Goal: Use online tool/utility: Utilize a website feature to perform a specific function

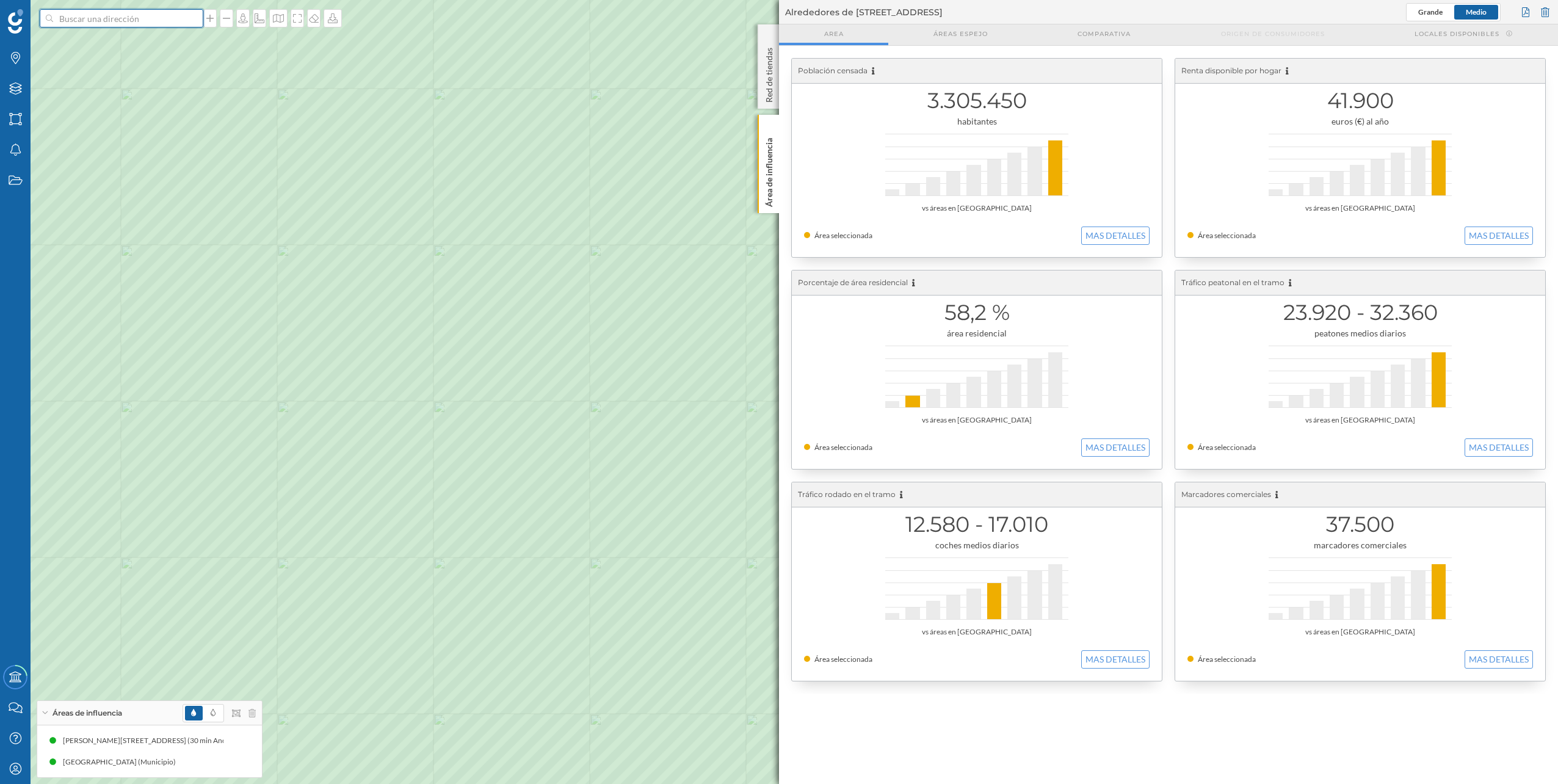
click at [120, 25] on input at bounding box center [121, 18] width 136 height 19
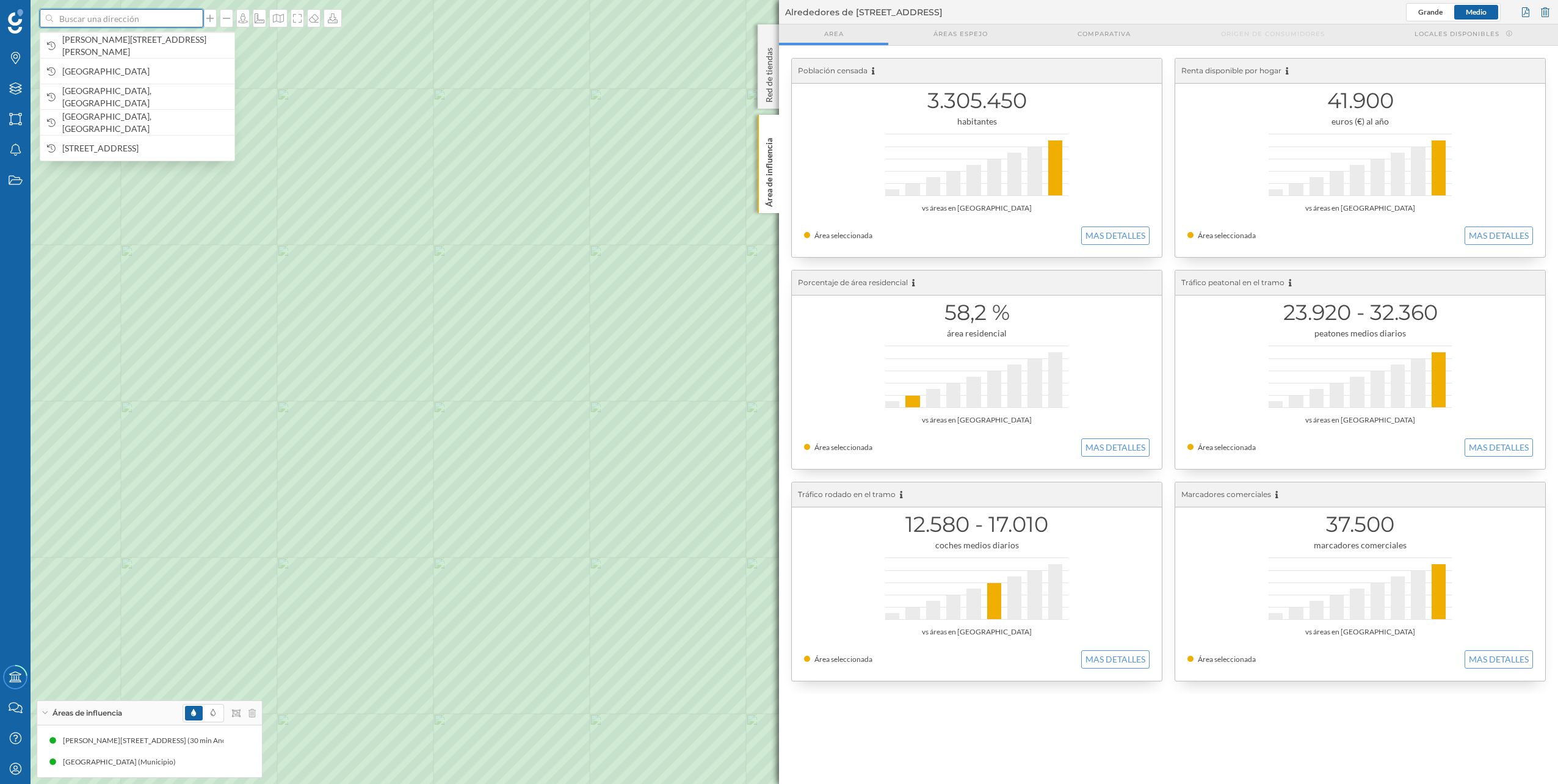
paste input "40.464579, -3.703269"
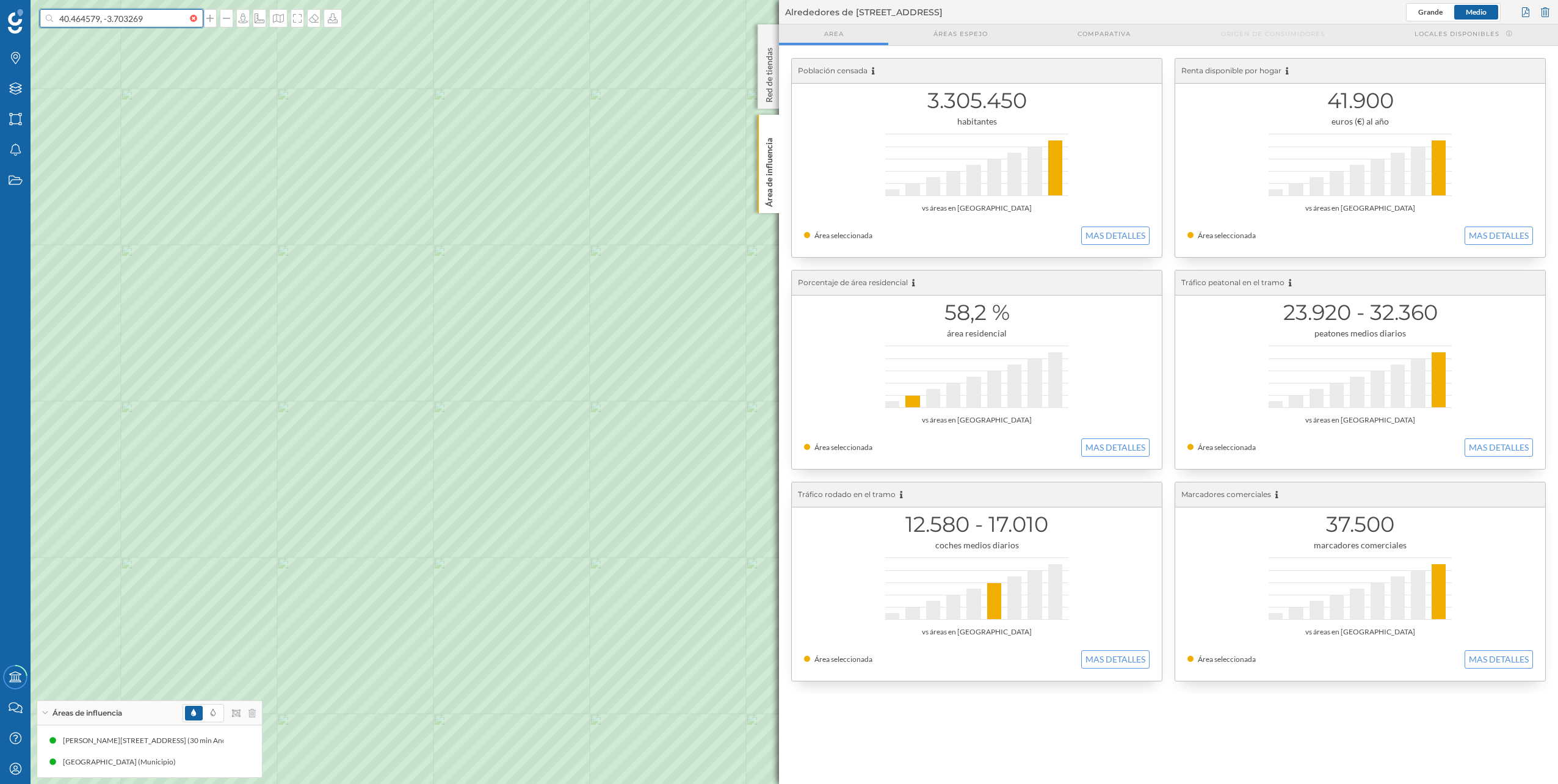
type input "40.464579, -3.703269"
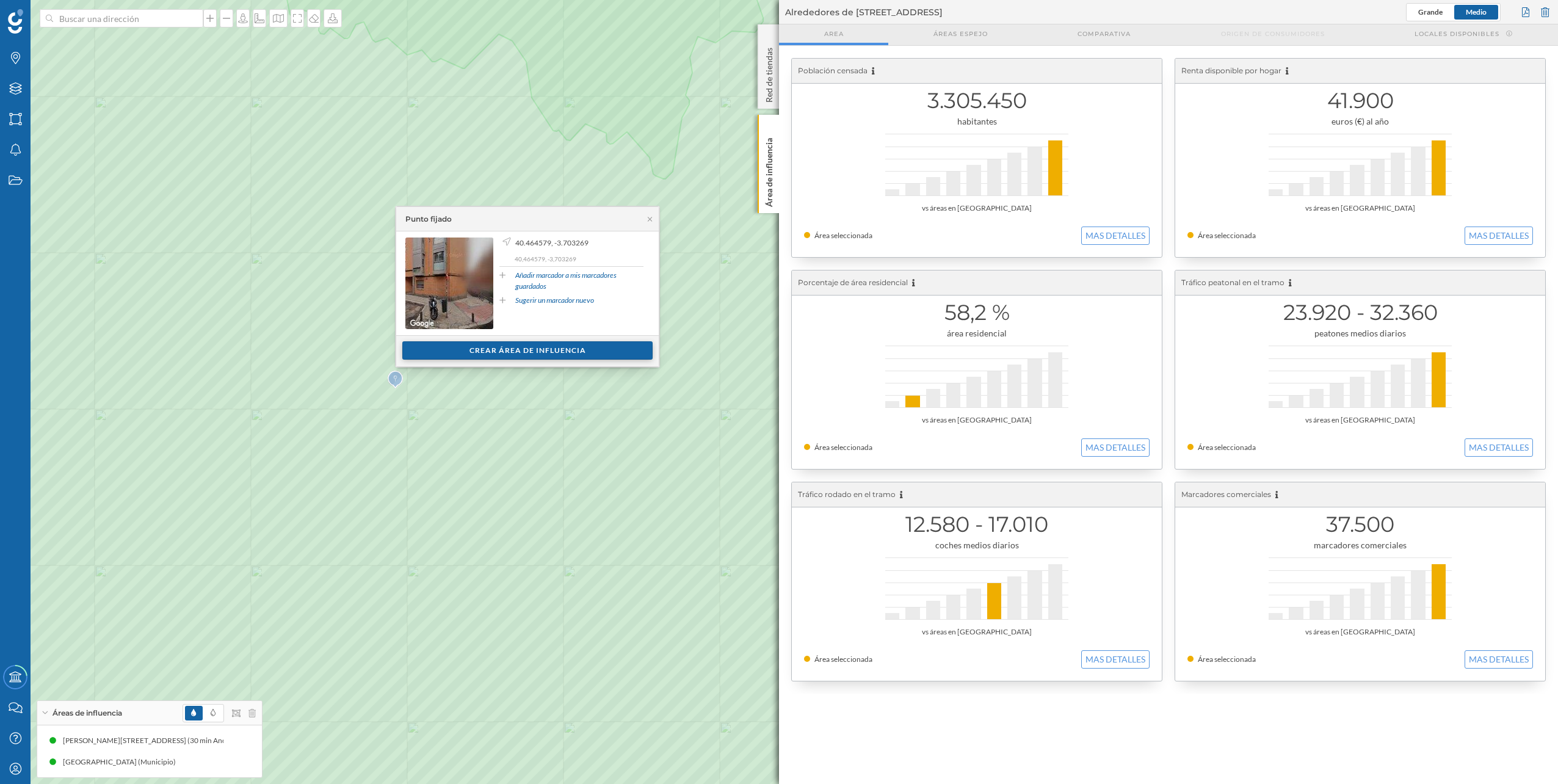
click at [562, 353] on div "Crear área de influencia" at bounding box center [527, 350] width 250 height 19
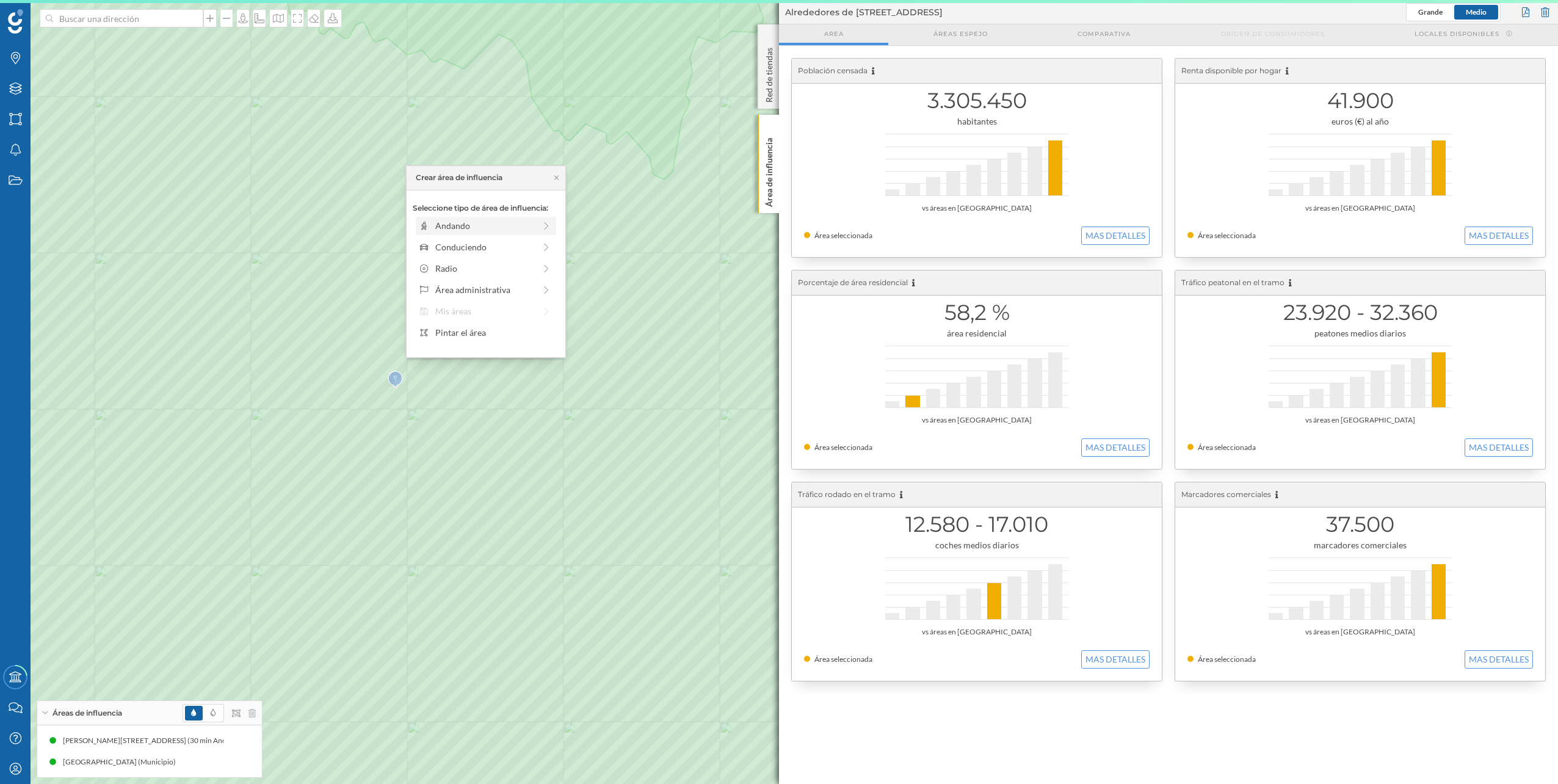
click at [507, 232] on div "Andando" at bounding box center [484, 225] width 99 height 13
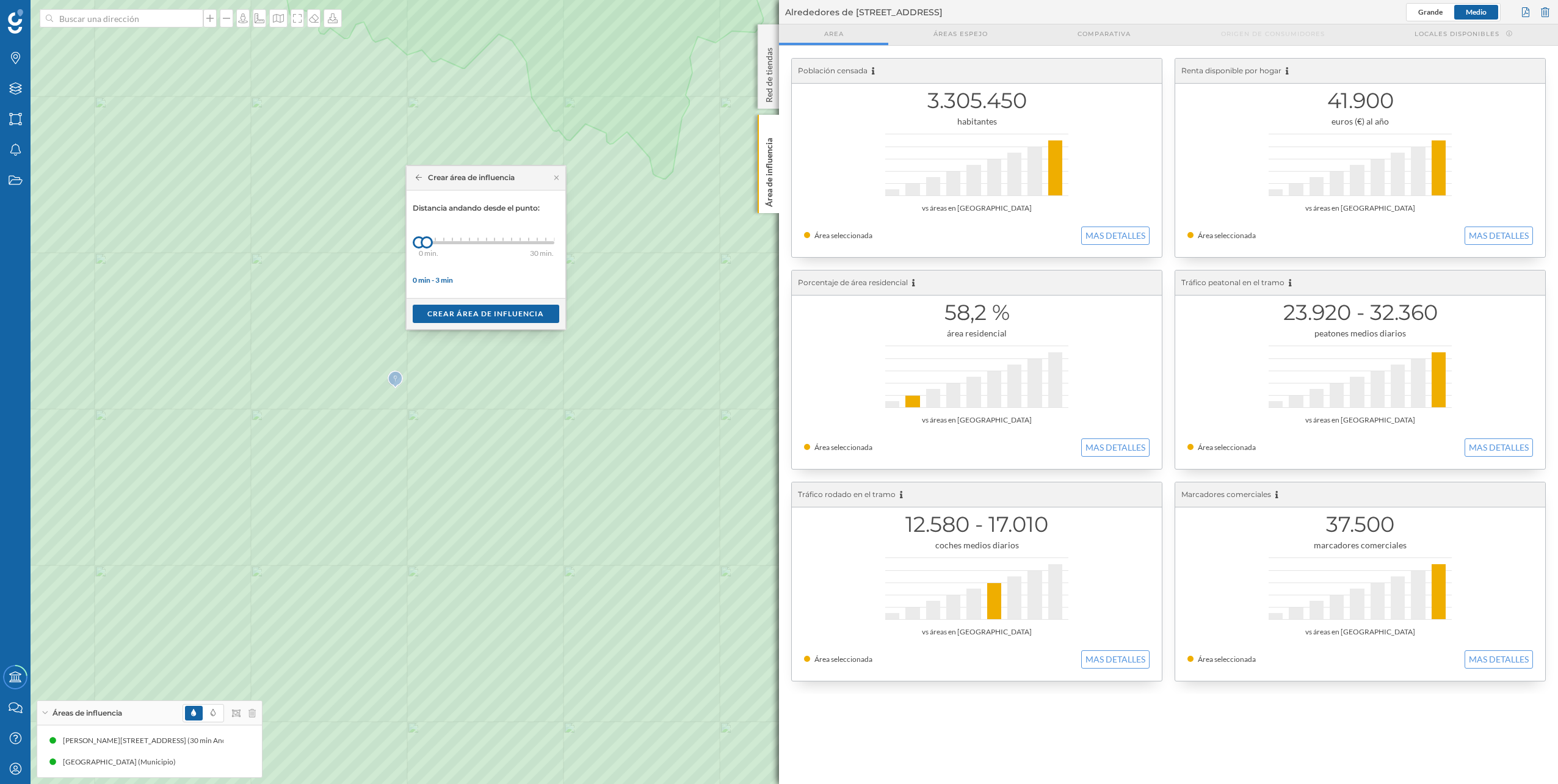
click at [507, 243] on div "0 min. 3 min. 4 min. 5 min. 6 min. 7 min. 8 min. 9 min. 10 min. 11 min. 12 min.…" at bounding box center [487, 242] width 135 height 3
drag, startPoint x: 507, startPoint y: 243, endPoint x: 539, endPoint y: 248, distance: 32.4
click at [539, 248] on div at bounding box center [538, 242] width 12 height 12
click at [531, 312] on div "Crear área de influencia" at bounding box center [485, 313] width 146 height 19
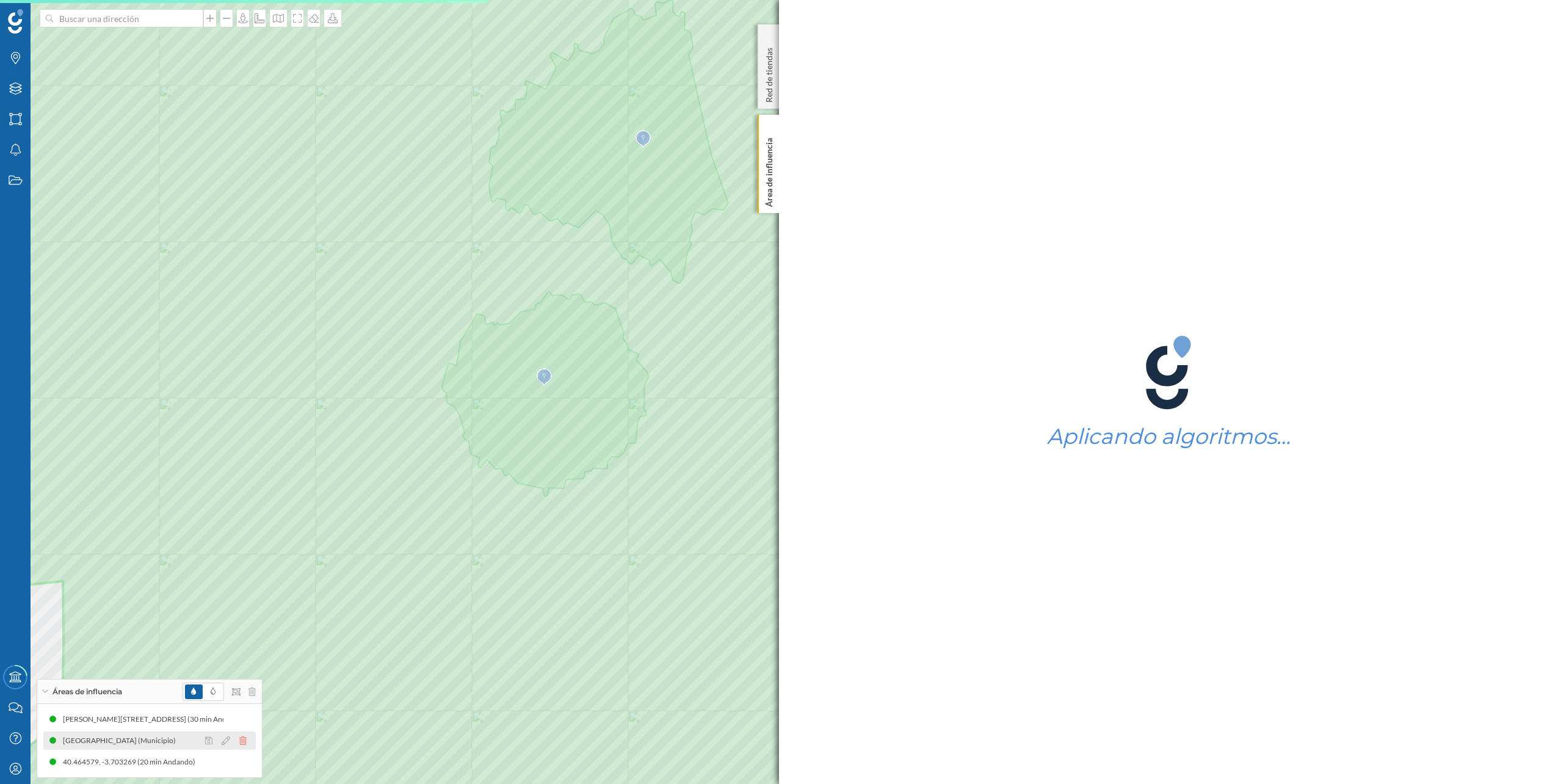
click at [242, 737] on icon at bounding box center [242, 740] width 7 height 9
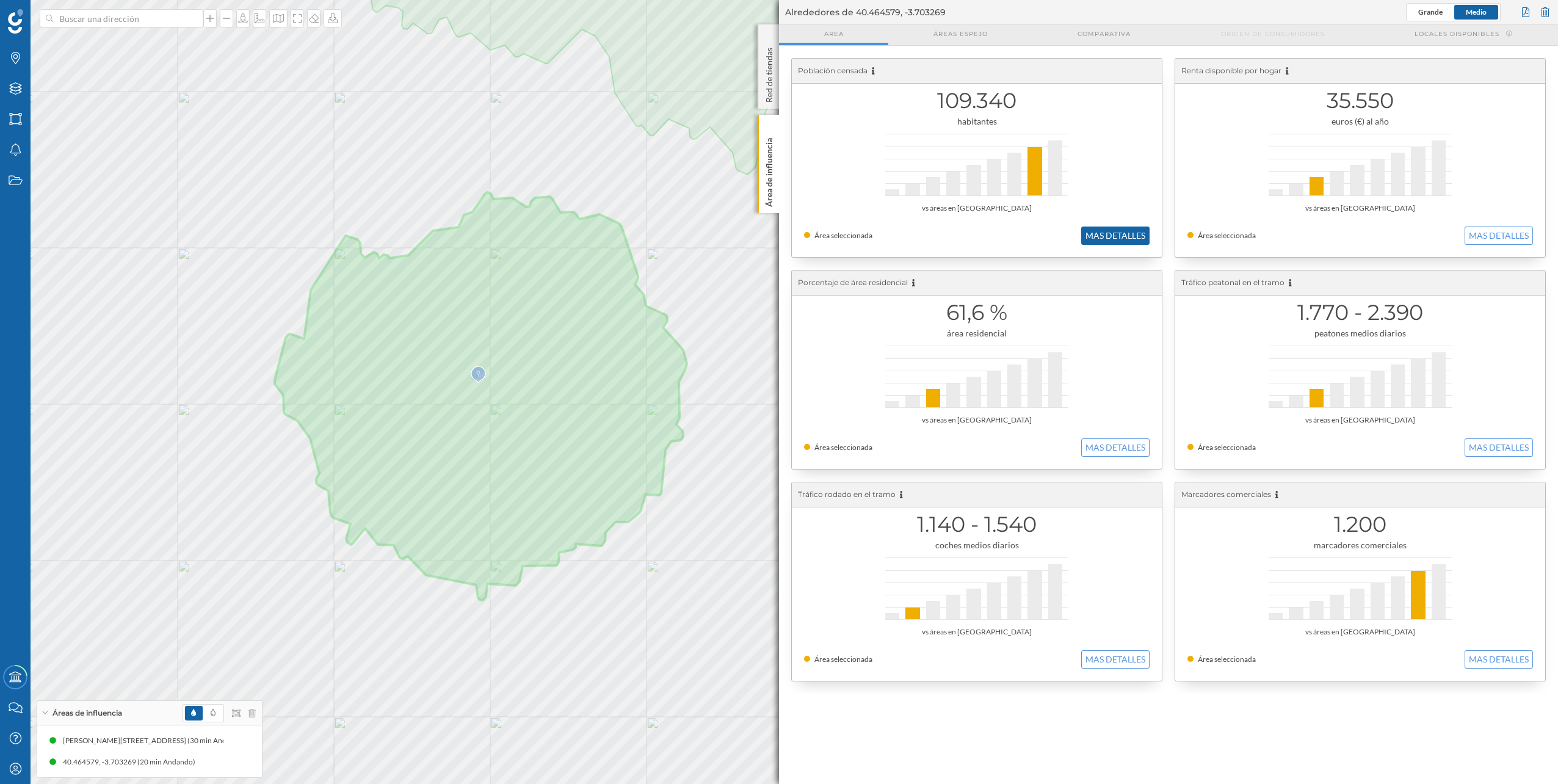
click at [1124, 237] on button "MAS DETALLES" at bounding box center [1116, 235] width 69 height 19
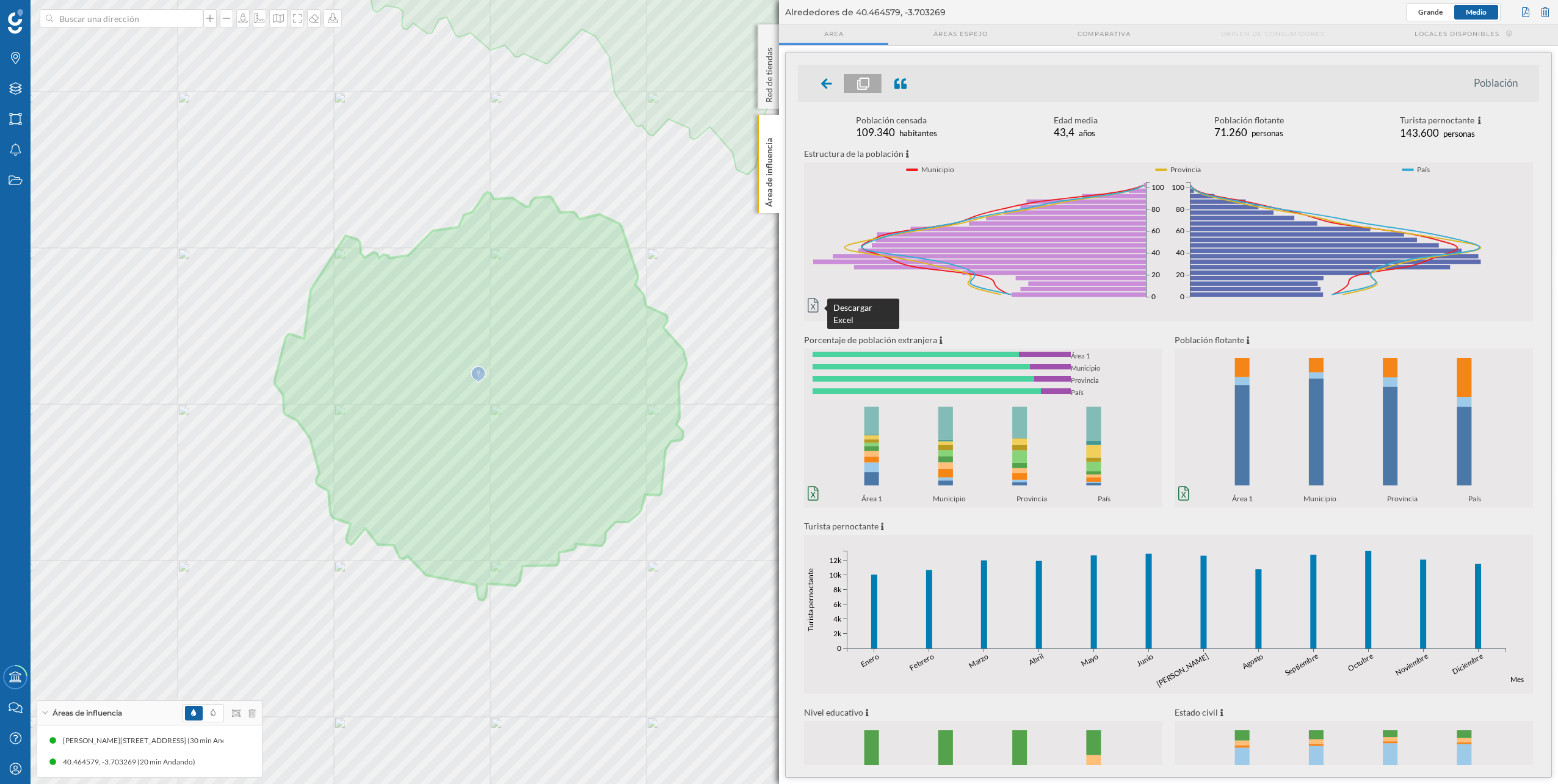
click at [811, 312] on icon at bounding box center [813, 305] width 11 height 14
click at [1138, 81] on ul "Población" at bounding box center [1168, 83] width 741 height 37
click at [847, 427] on icon "0% 20% 40% 60% 80% 100% Área 1 Municipio Provincia País 0% 20% 40% 60% 80% 100%…" at bounding box center [983, 451] width 358 height 103
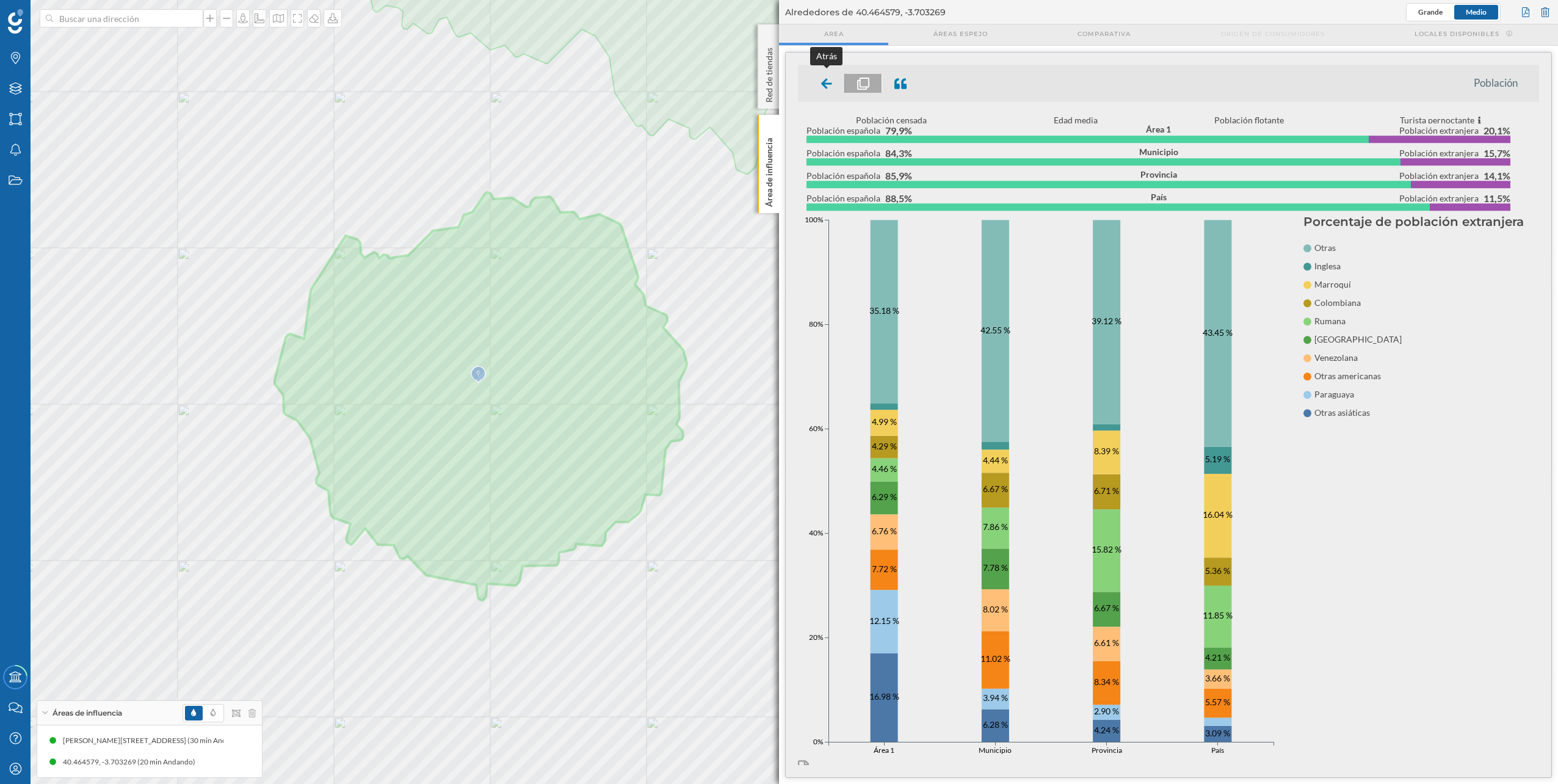
click at [819, 78] on div at bounding box center [827, 82] width 36 height 19
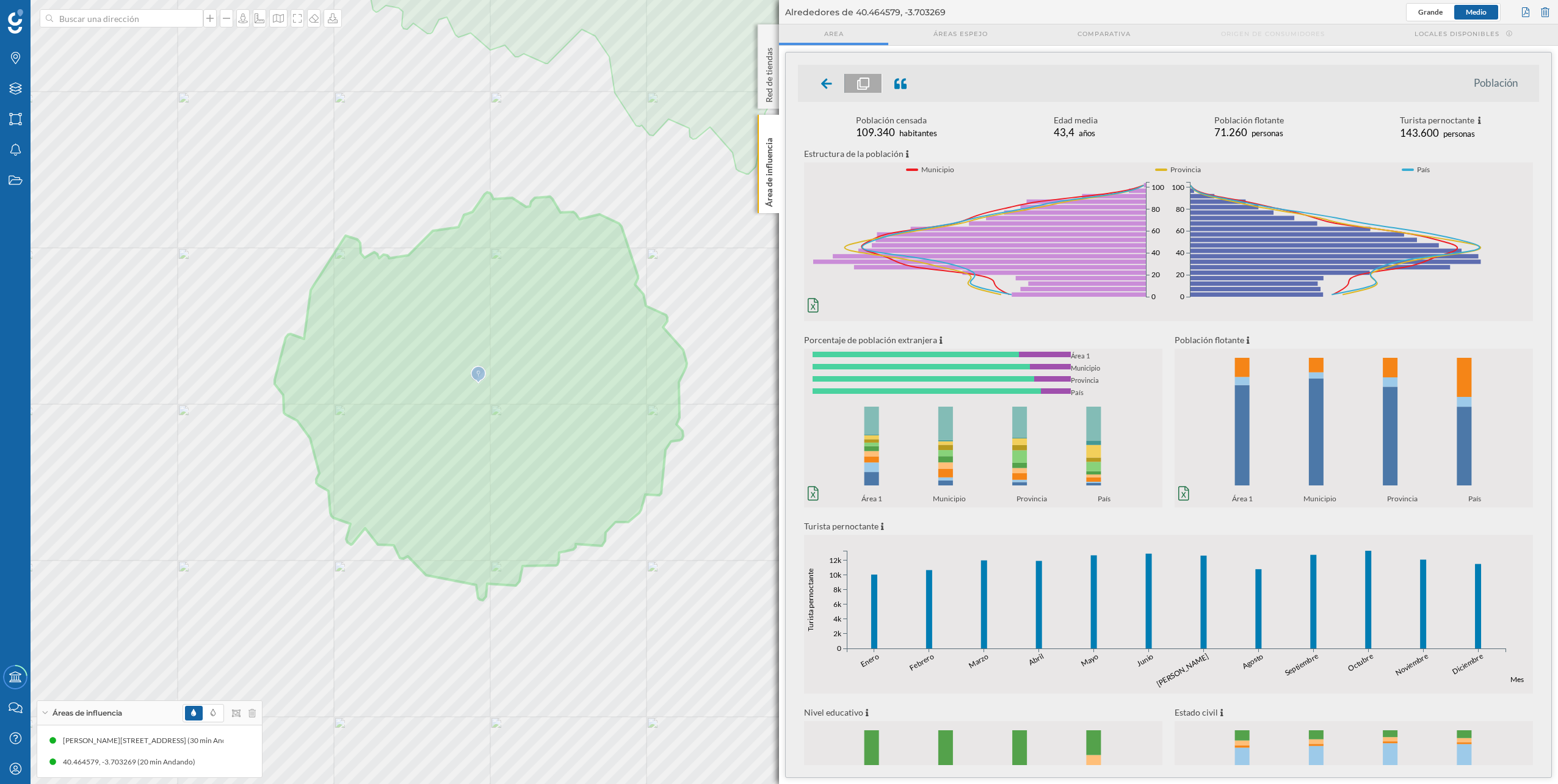
scroll to position [127, 0]
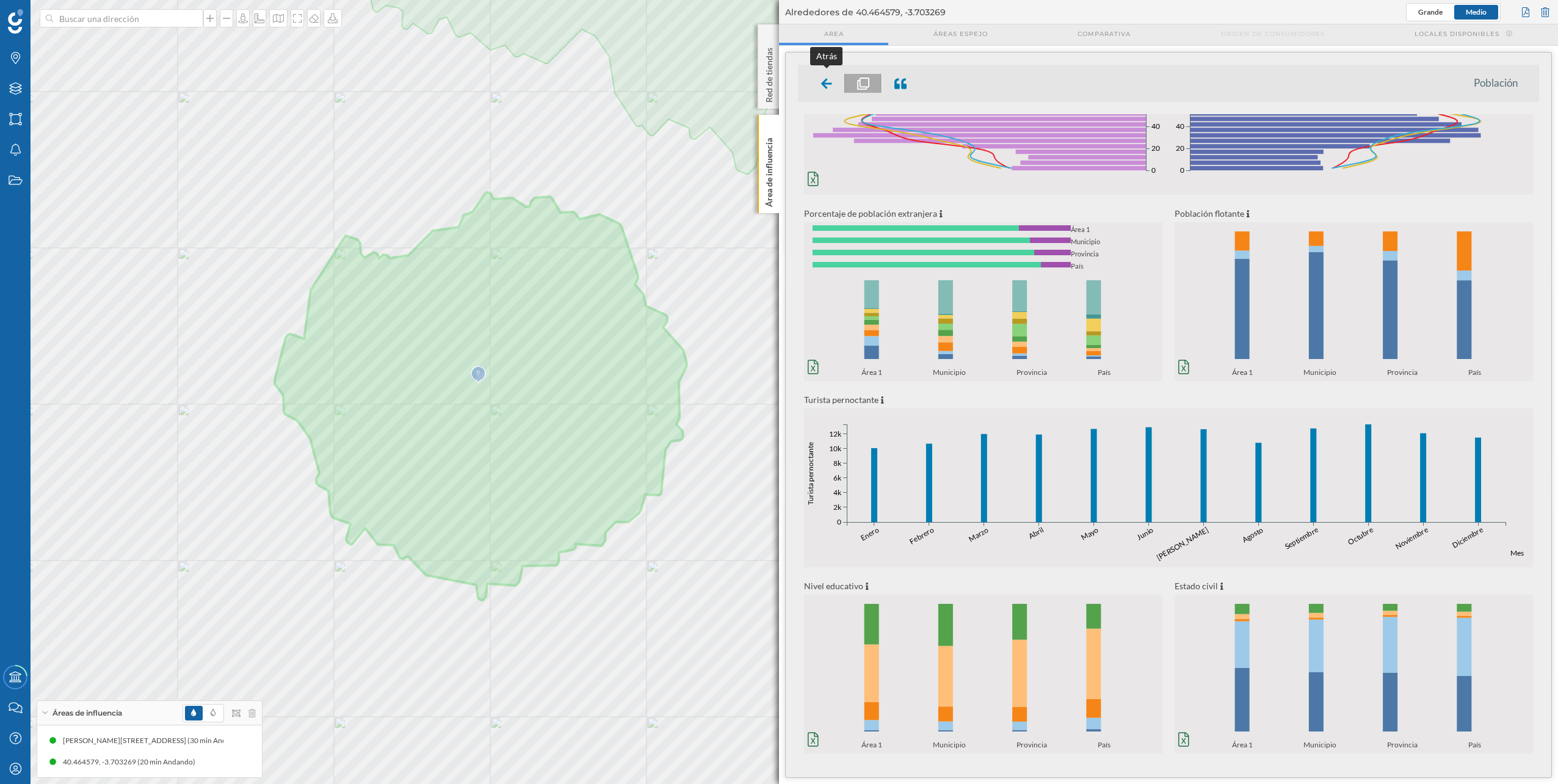
click at [823, 80] on icon at bounding box center [827, 83] width 11 height 12
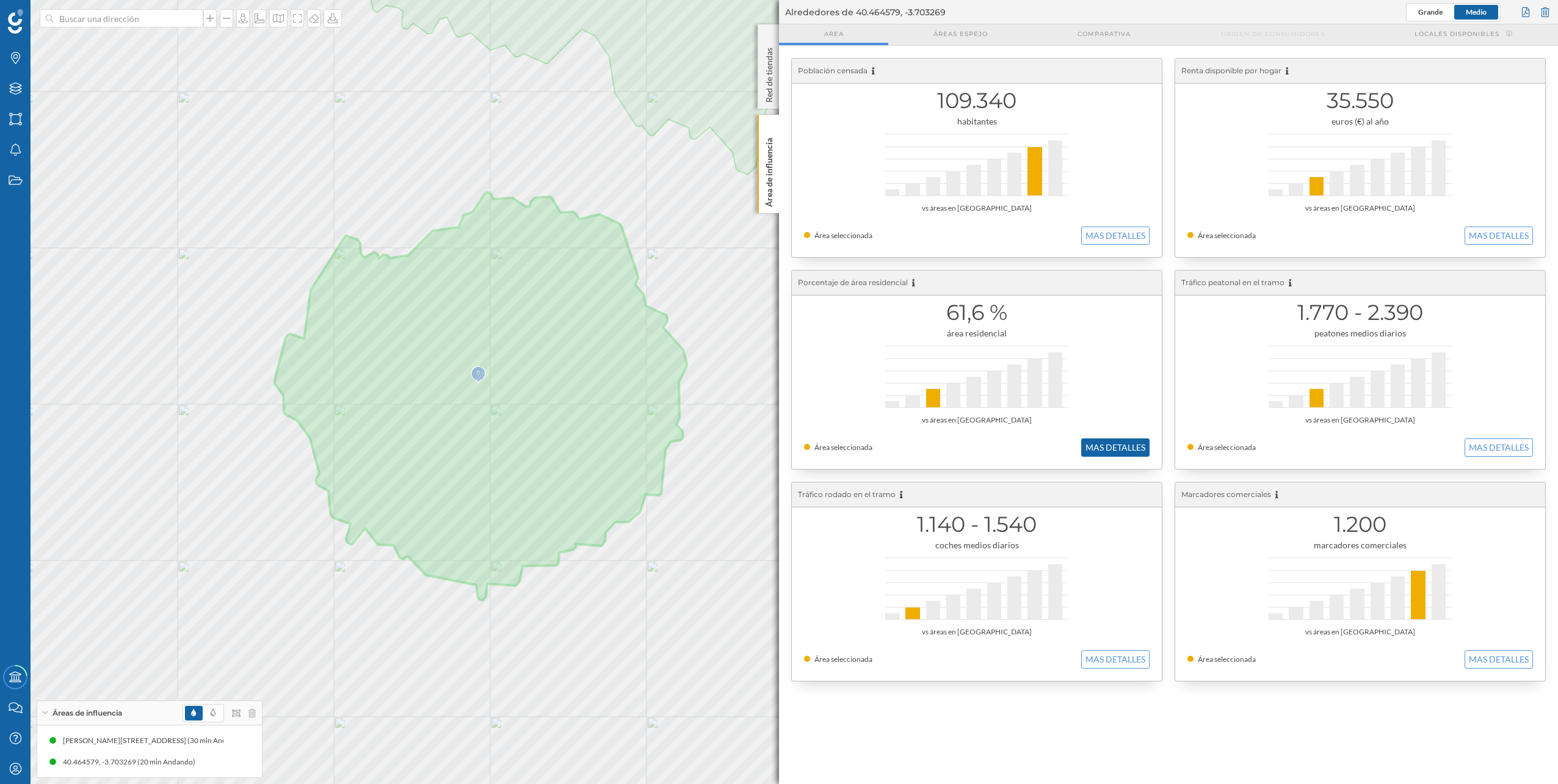
click at [1114, 441] on button "MAS DETALLES" at bounding box center [1116, 447] width 69 height 19
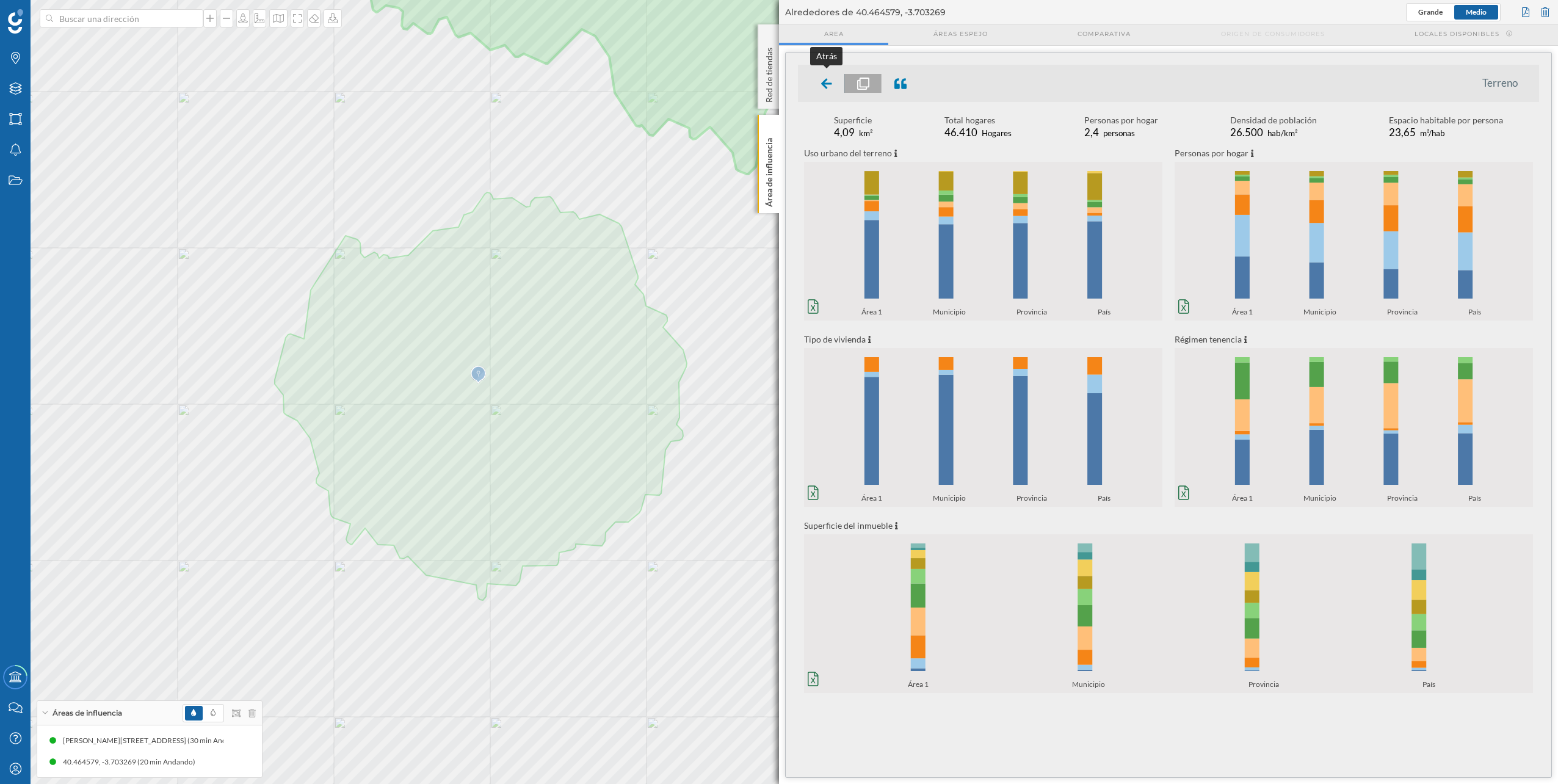
click at [832, 82] on icon at bounding box center [827, 83] width 11 height 11
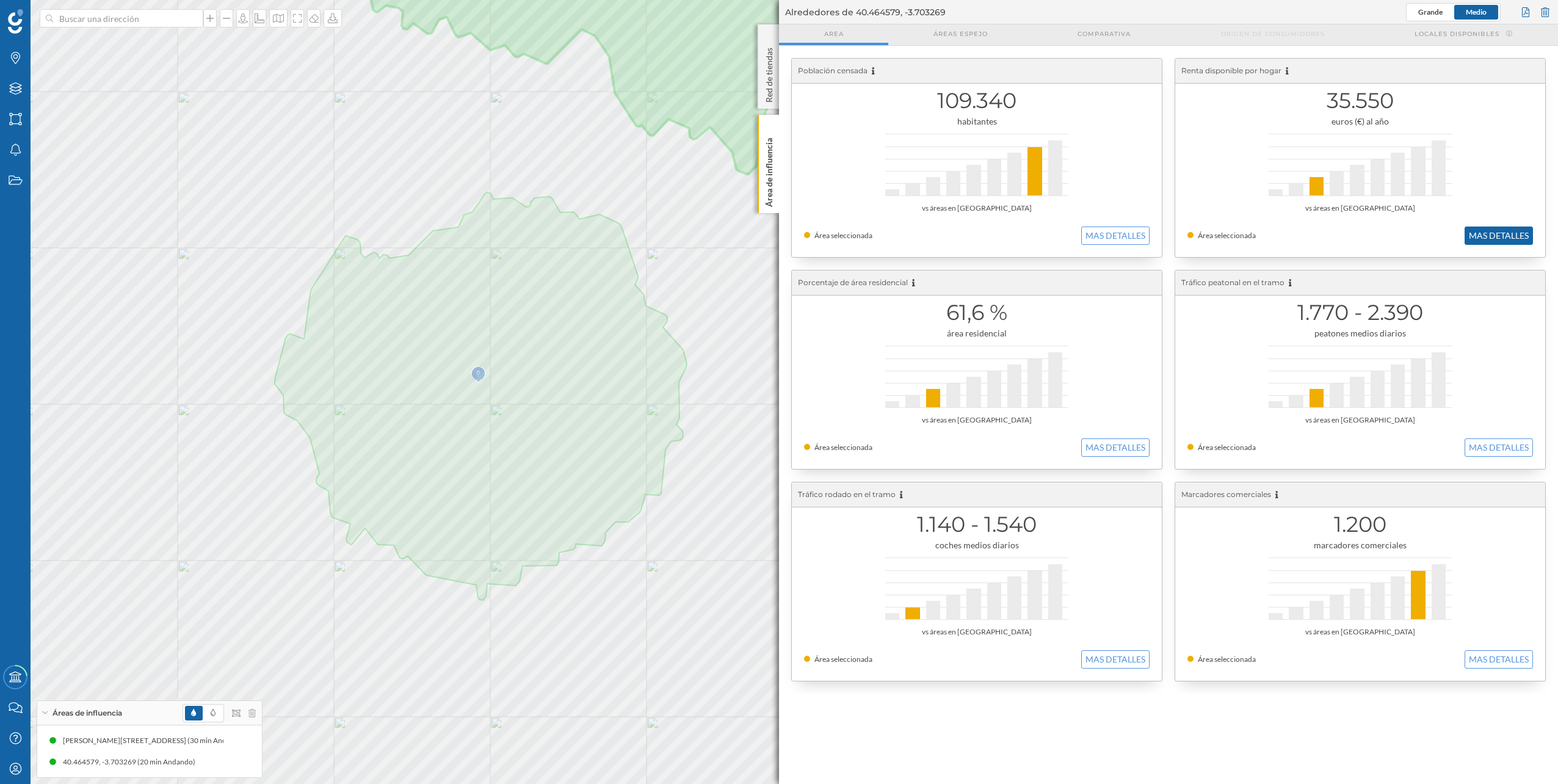
click at [1495, 242] on button "MAS DETALLES" at bounding box center [1499, 235] width 69 height 19
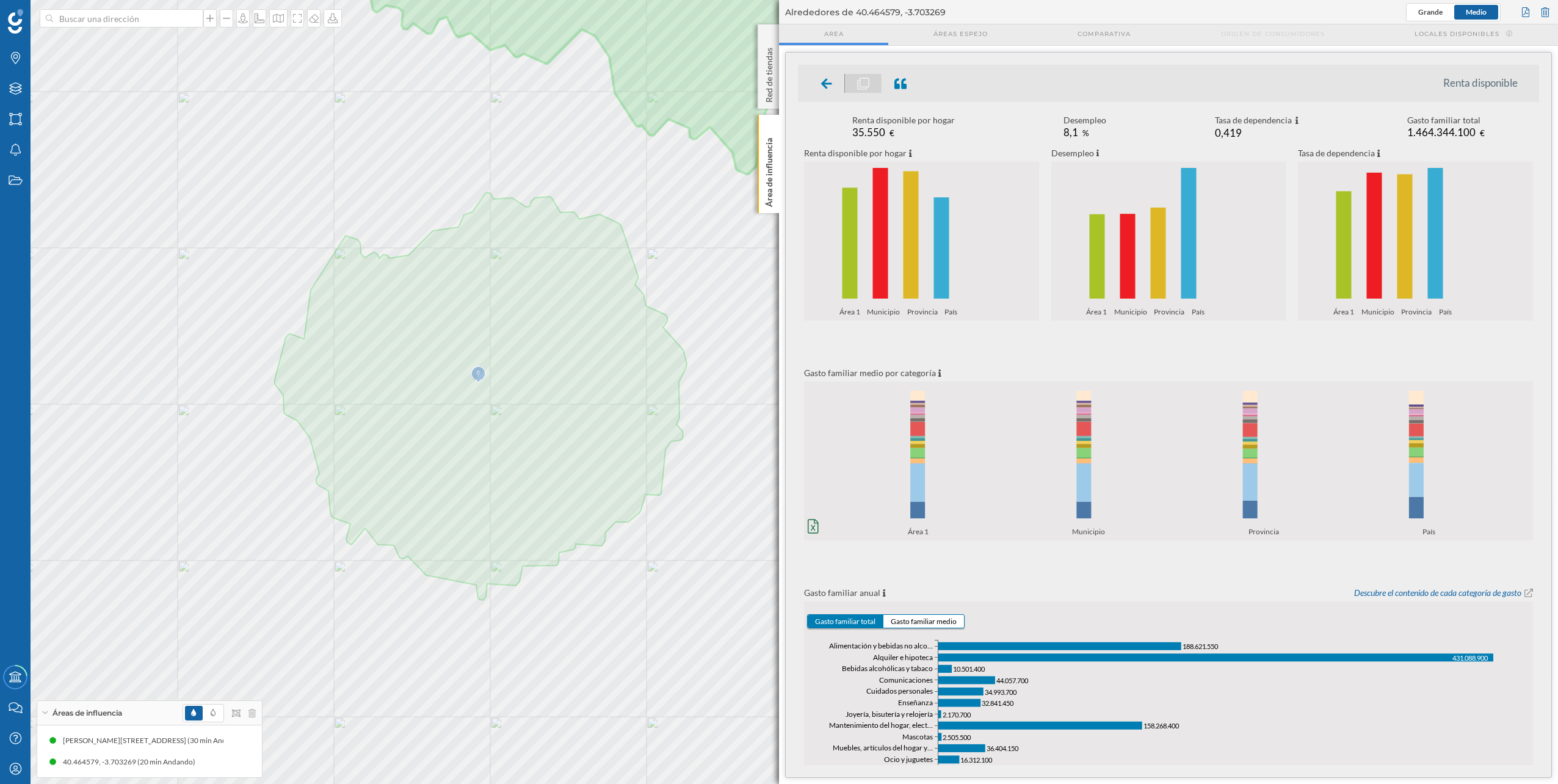
click at [836, 87] on div at bounding box center [827, 82] width 36 height 19
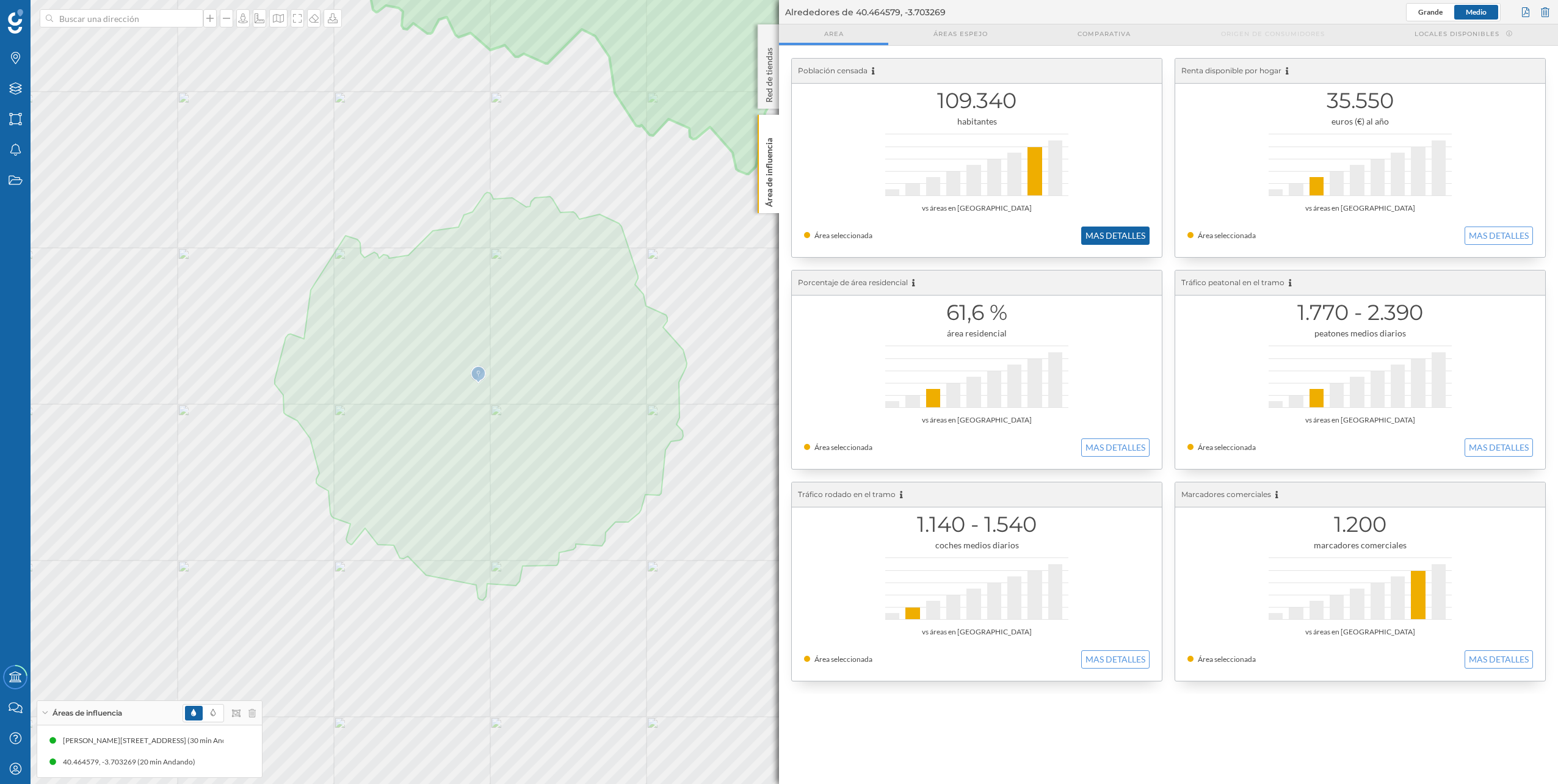
click at [1092, 232] on button "MAS DETALLES" at bounding box center [1116, 235] width 69 height 19
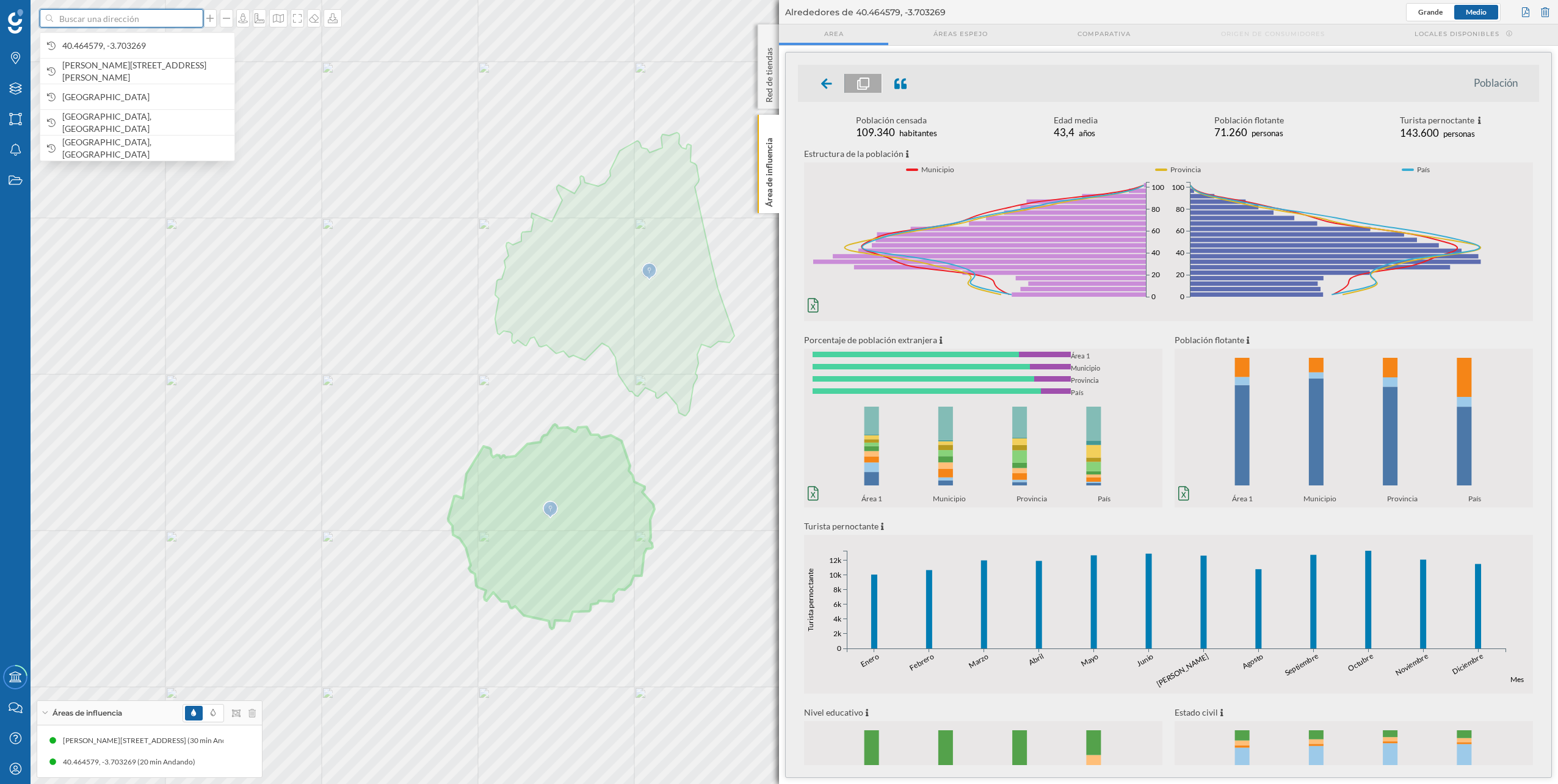
click at [168, 24] on input at bounding box center [121, 18] width 136 height 19
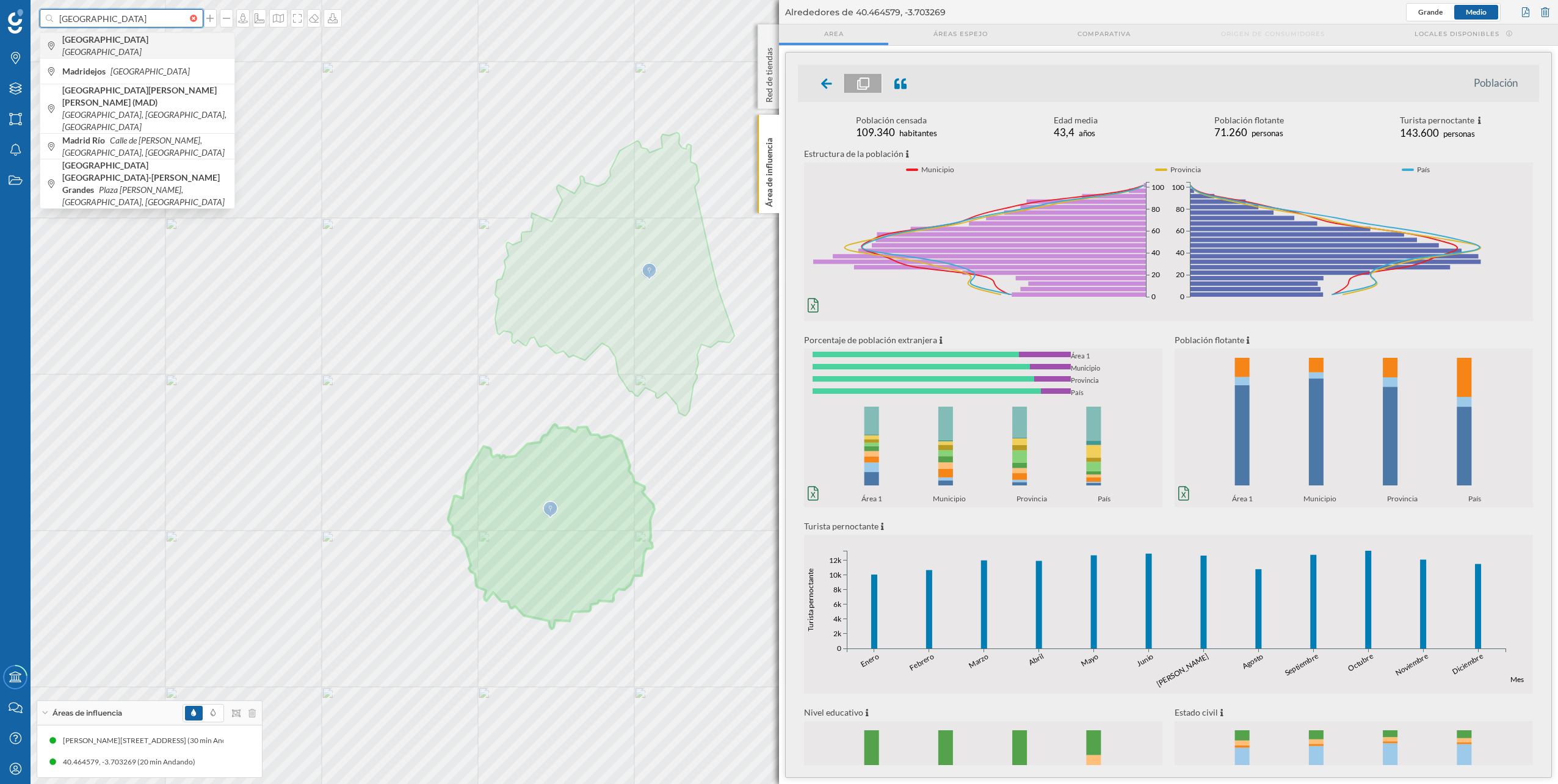
type input "[GEOGRAPHIC_DATA]"
click at [140, 44] on span "[GEOGRAPHIC_DATA] [GEOGRAPHIC_DATA]" at bounding box center [144, 45] width 166 height 25
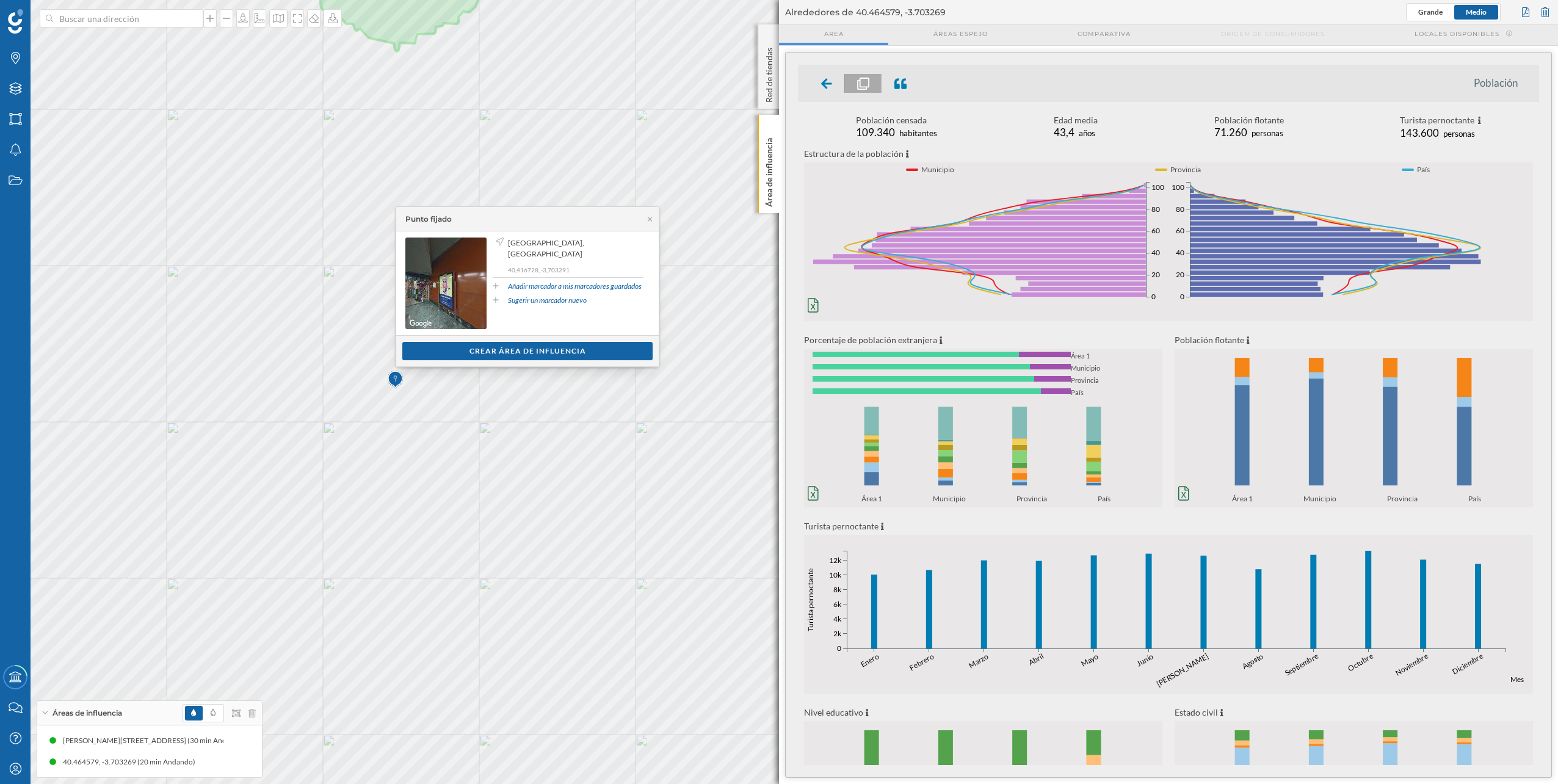
click at [525, 341] on div "Ver clientes Crear área de influencia" at bounding box center [527, 350] width 262 height 31
click at [528, 344] on div "Crear área de influencia" at bounding box center [527, 350] width 250 height 19
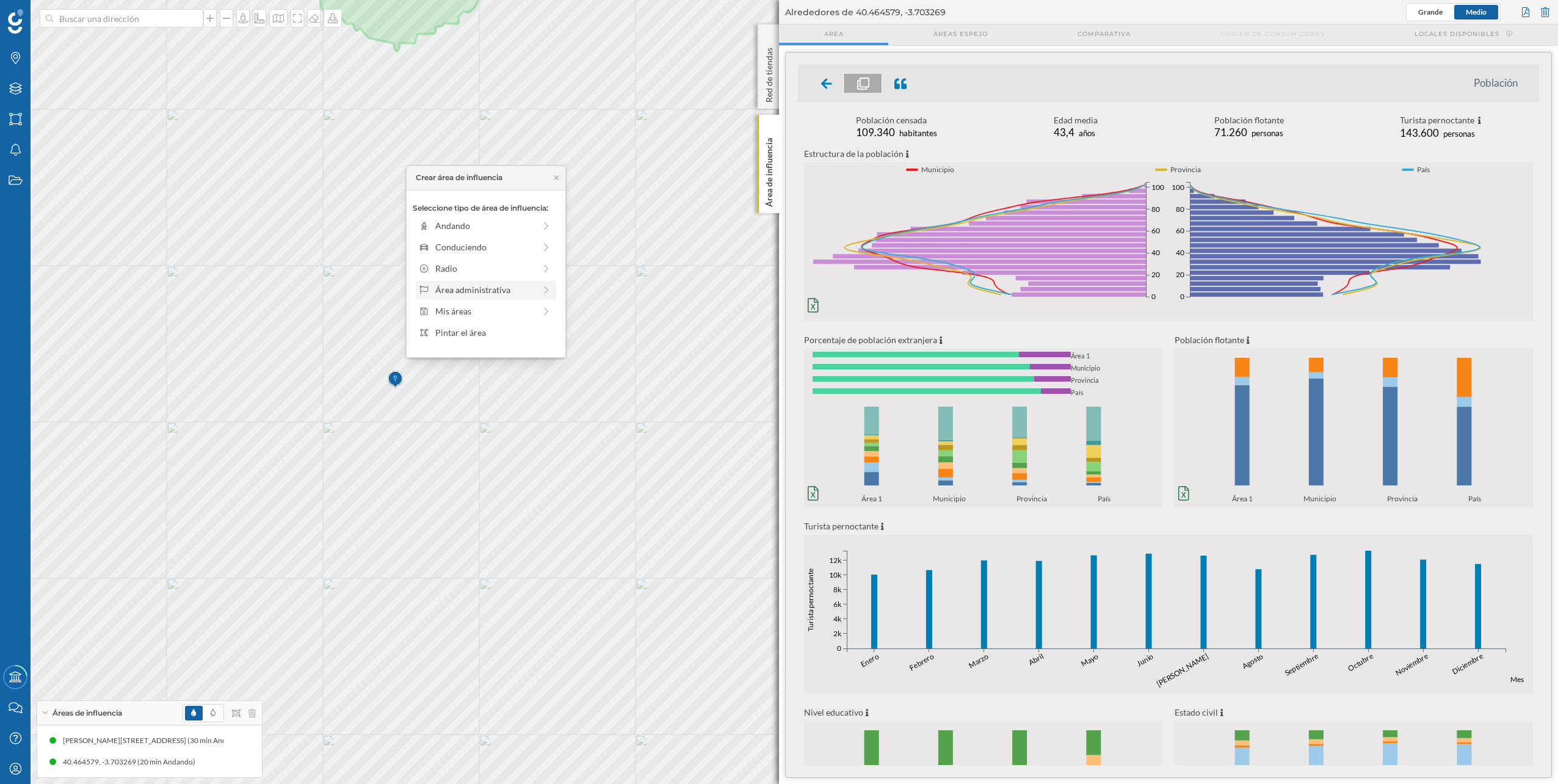
click at [484, 289] on div "Área administrativa" at bounding box center [484, 289] width 99 height 13
click at [488, 288] on div "Distrito" at bounding box center [495, 289] width 121 height 13
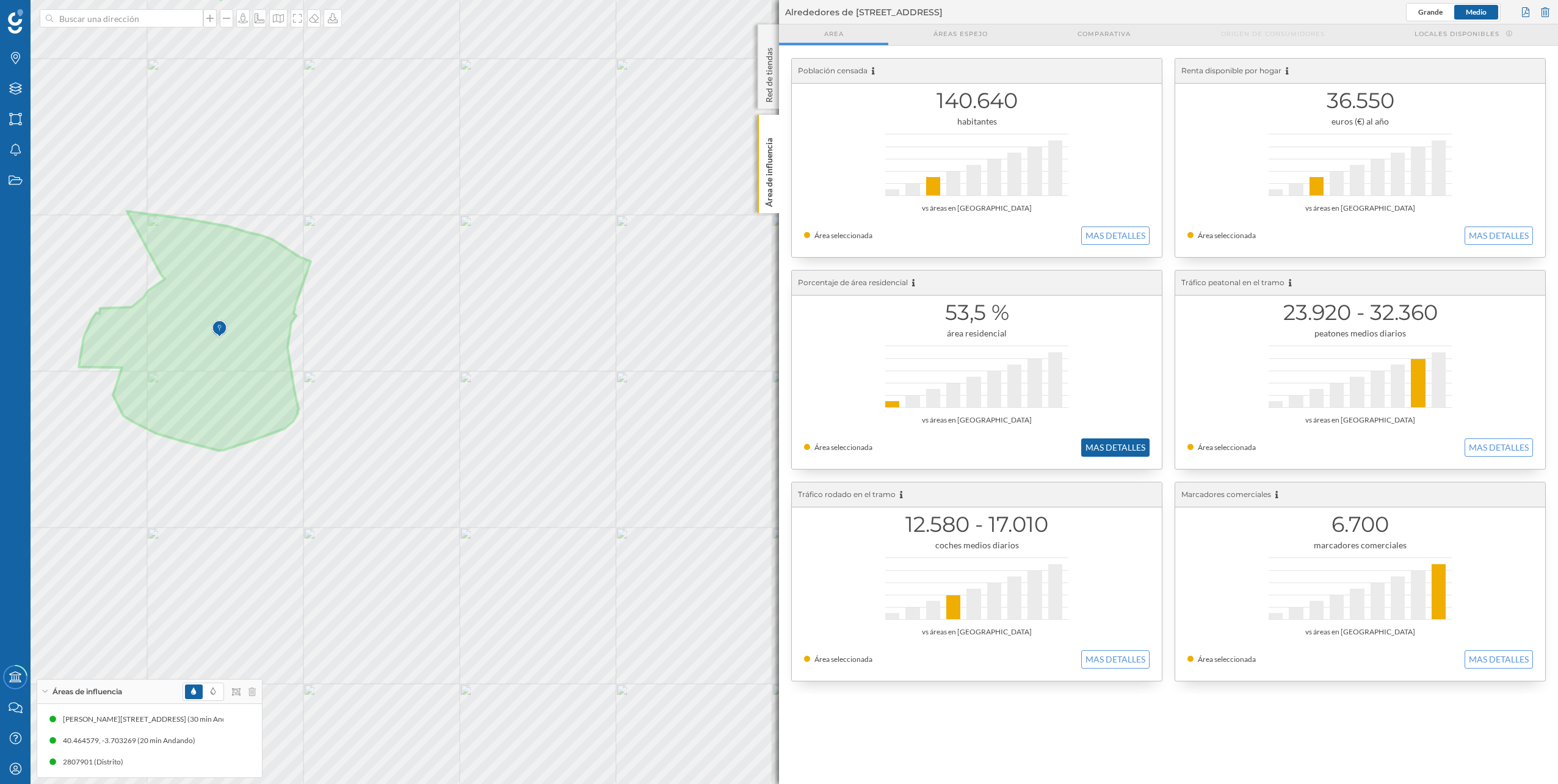
click at [1120, 453] on button "MAS DETALLES" at bounding box center [1116, 447] width 69 height 19
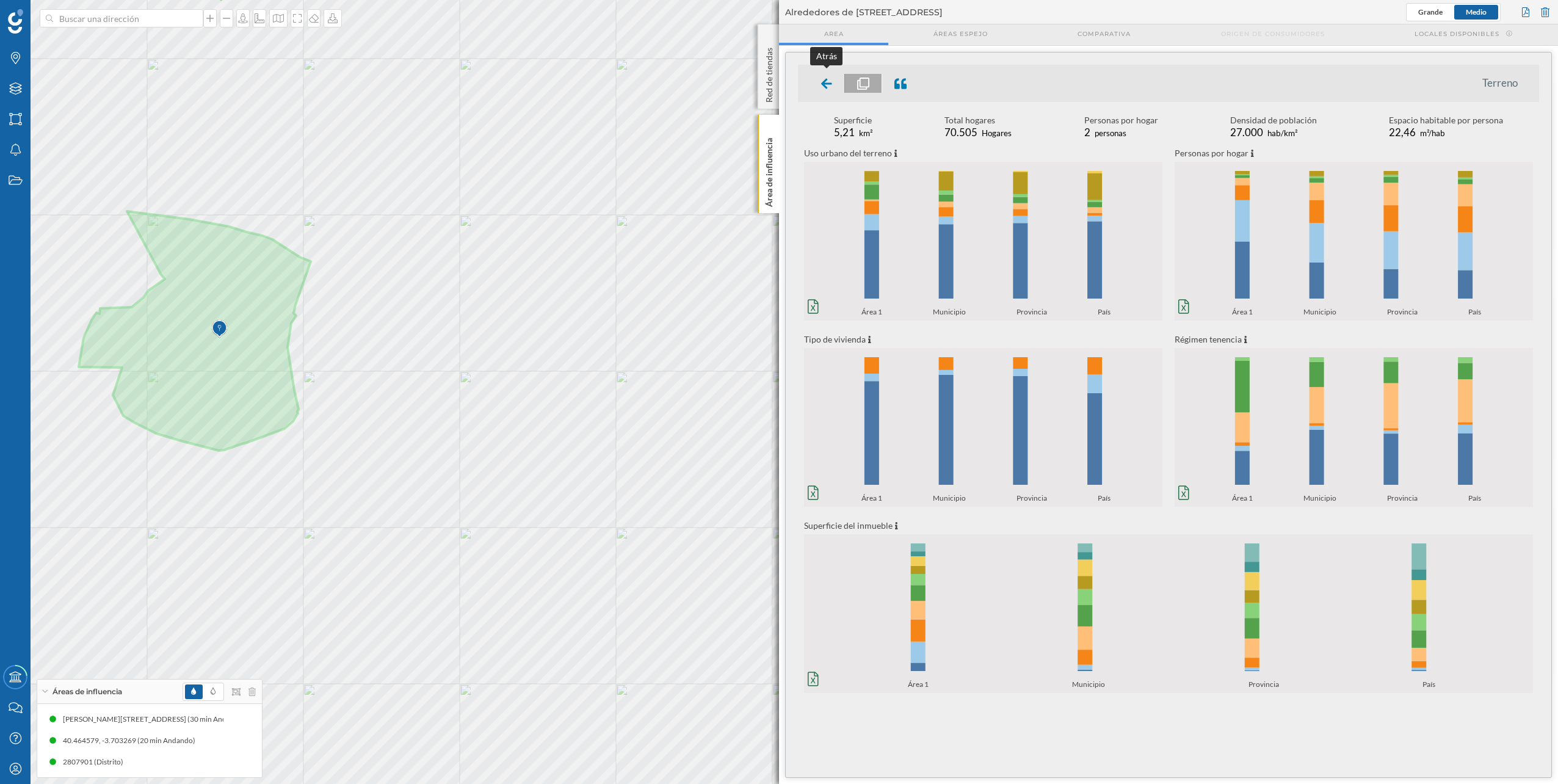
click at [818, 89] on div at bounding box center [827, 82] width 36 height 19
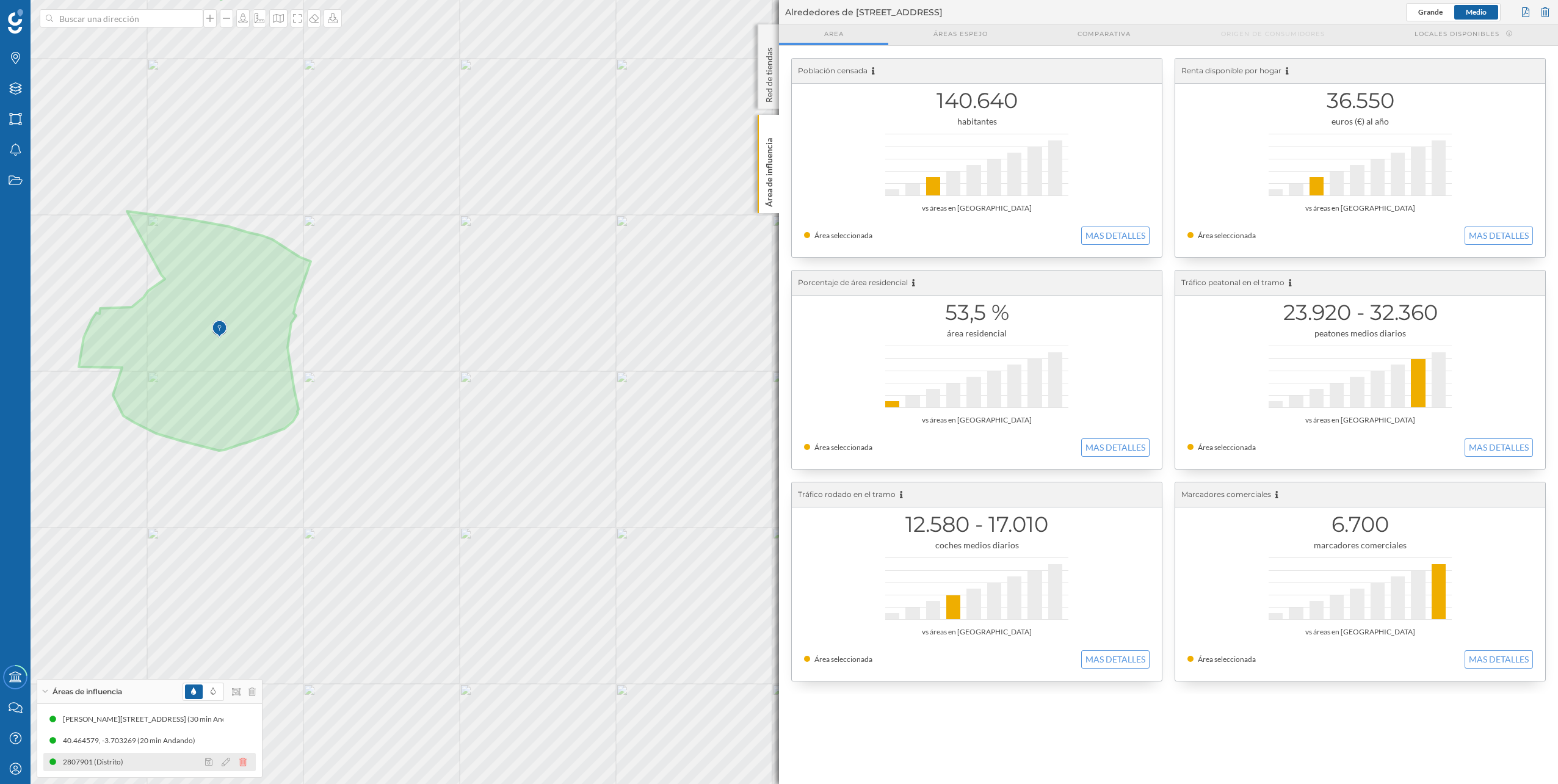
click at [244, 762] on icon at bounding box center [242, 761] width 7 height 9
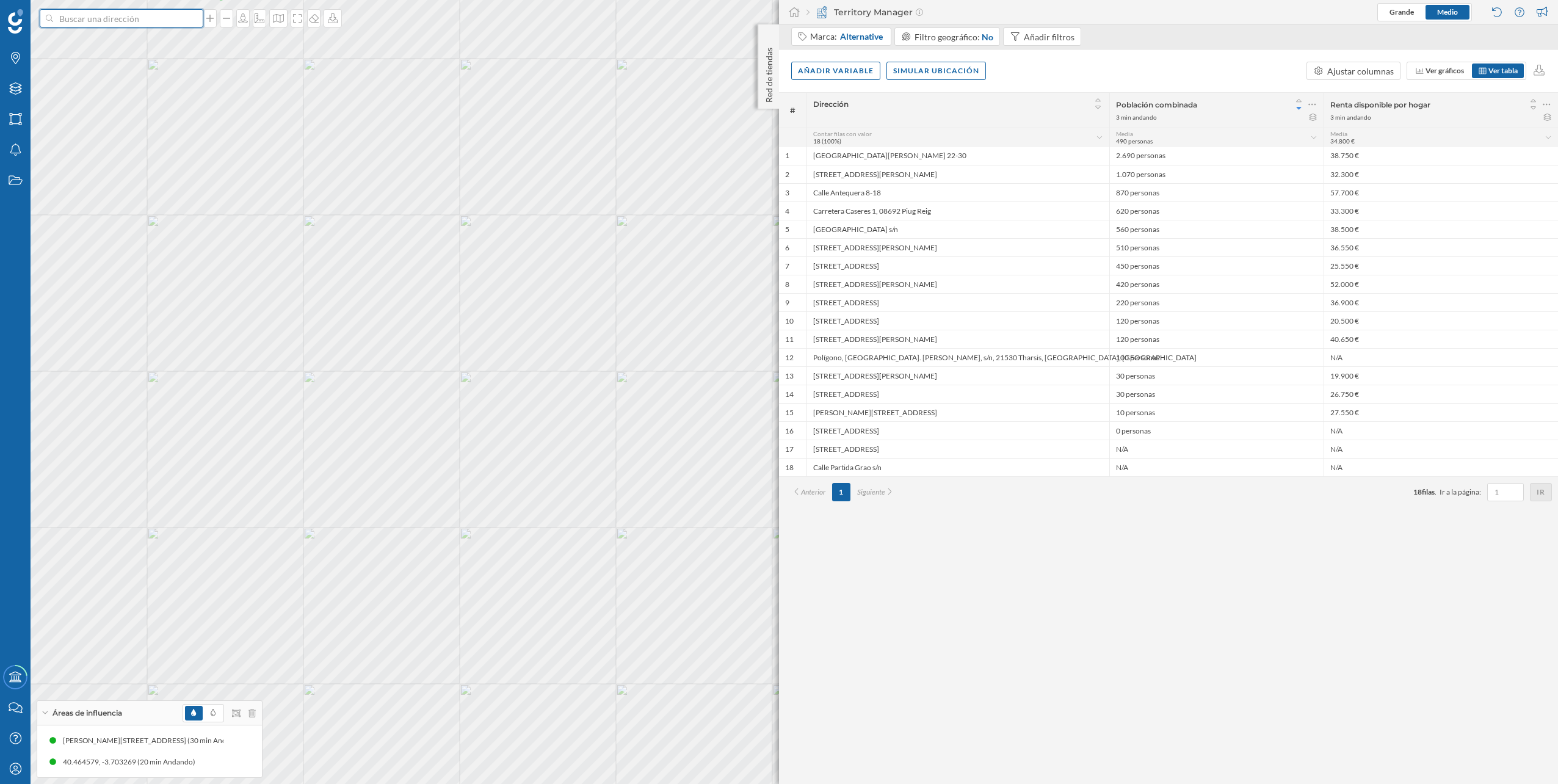
click at [79, 25] on input at bounding box center [121, 18] width 136 height 19
type input "[GEOGRAPHIC_DATA]"
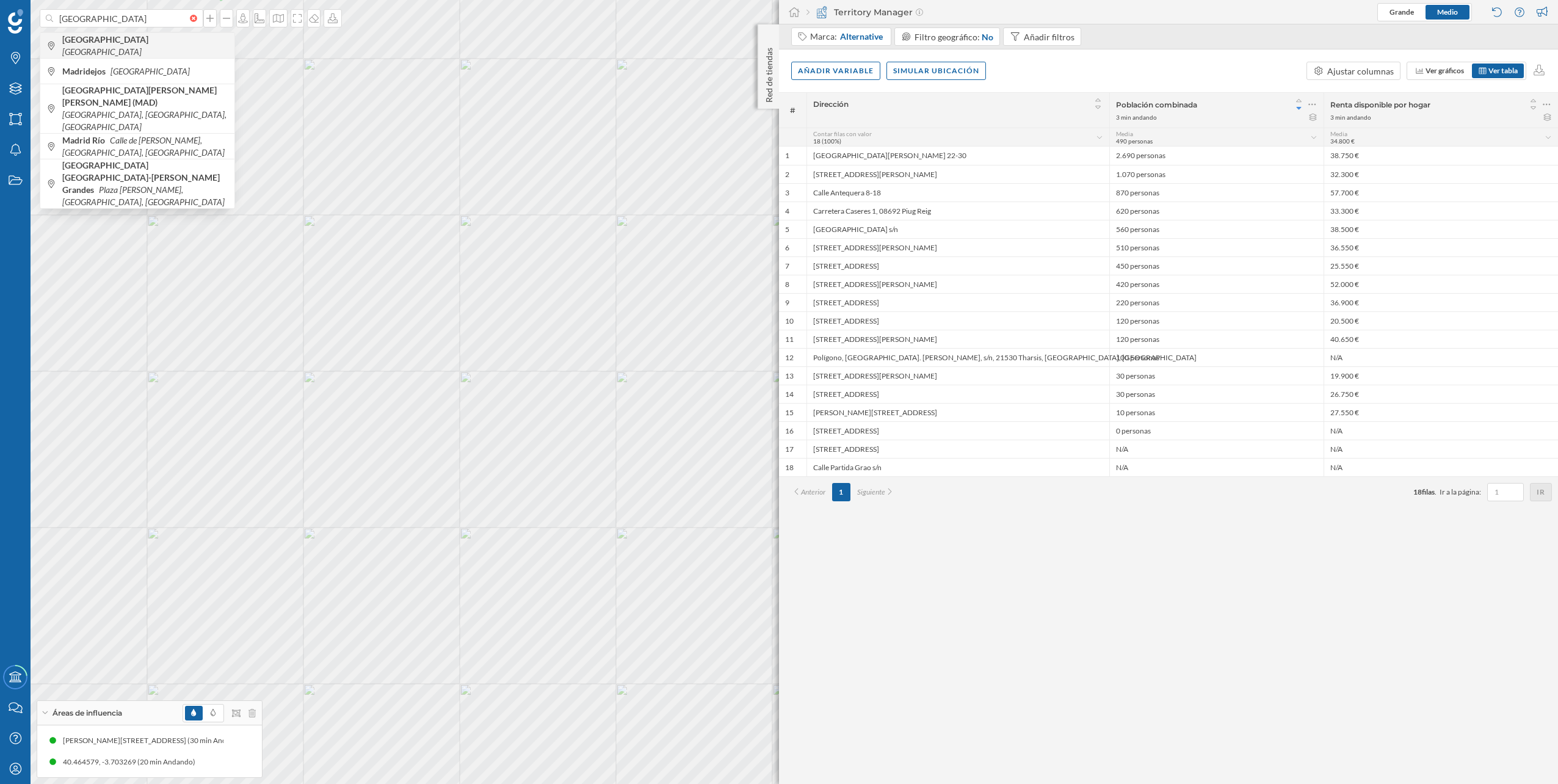
click at [84, 51] on span "[GEOGRAPHIC_DATA] [GEOGRAPHIC_DATA]" at bounding box center [144, 45] width 166 height 25
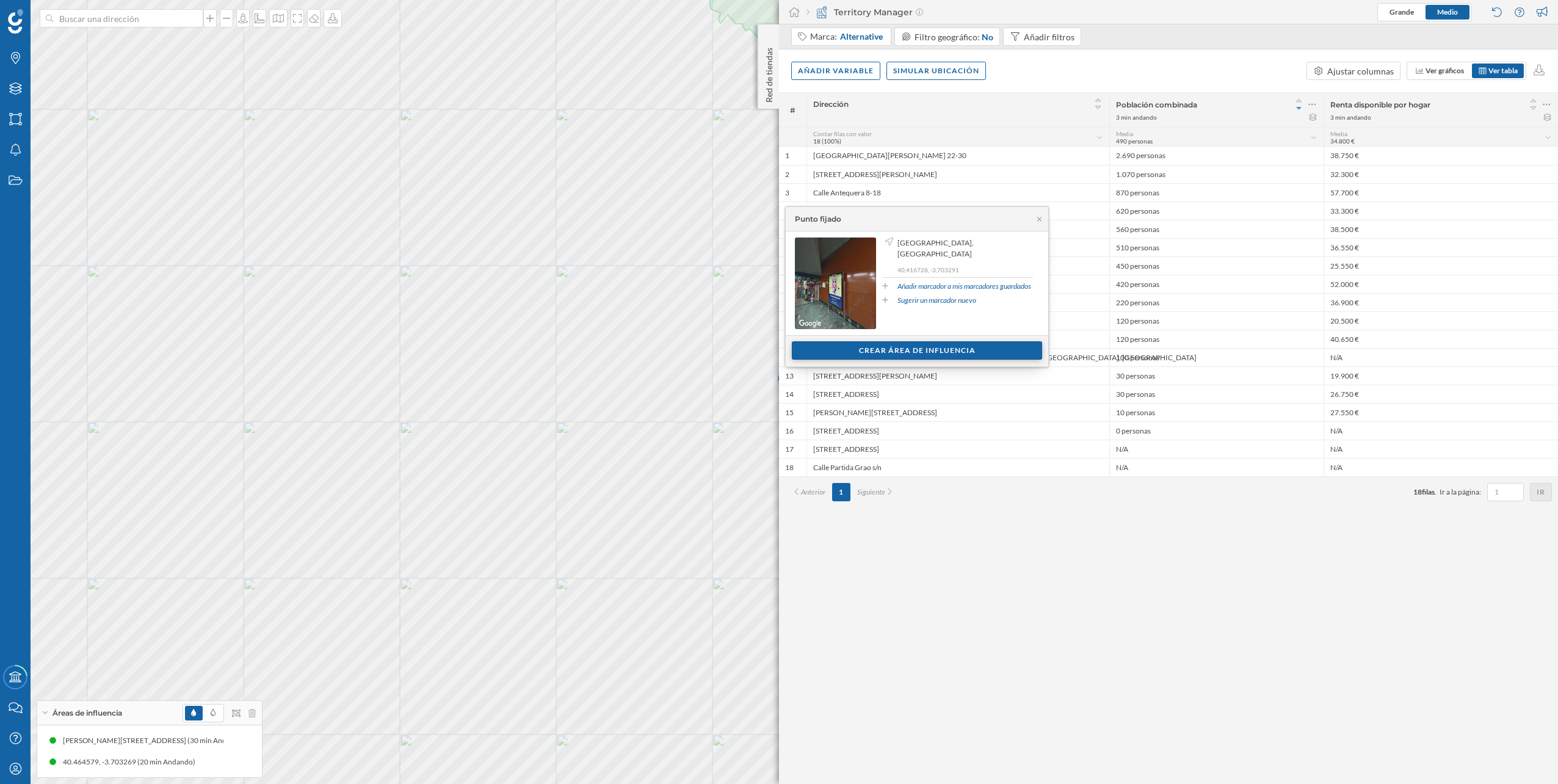
click at [942, 349] on div "Crear área de influencia" at bounding box center [917, 350] width 250 height 19
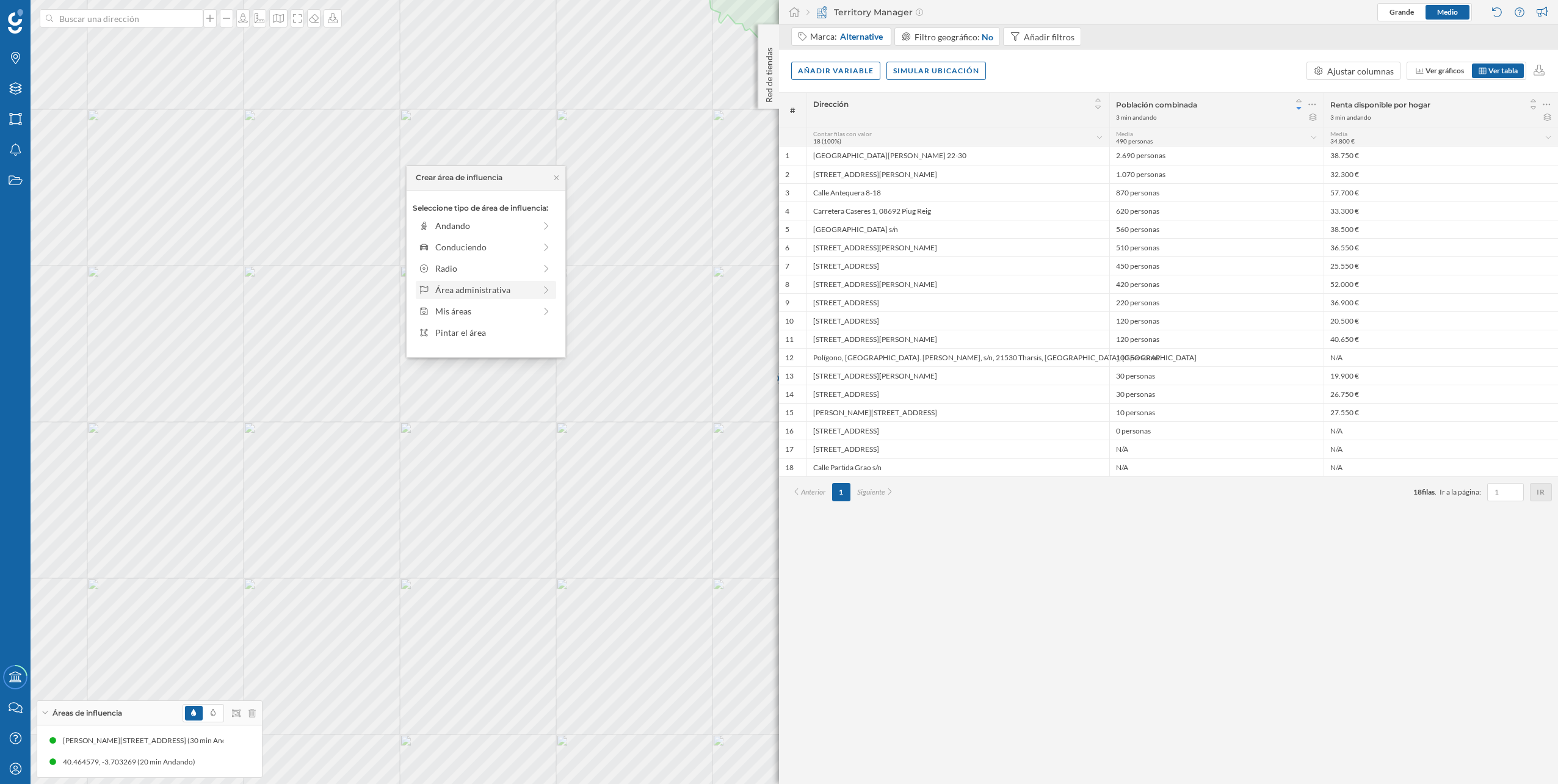
click at [538, 294] on div "Área administrativa" at bounding box center [486, 289] width 134 height 13
click at [462, 314] on div "Sección censal" at bounding box center [495, 310] width 121 height 13
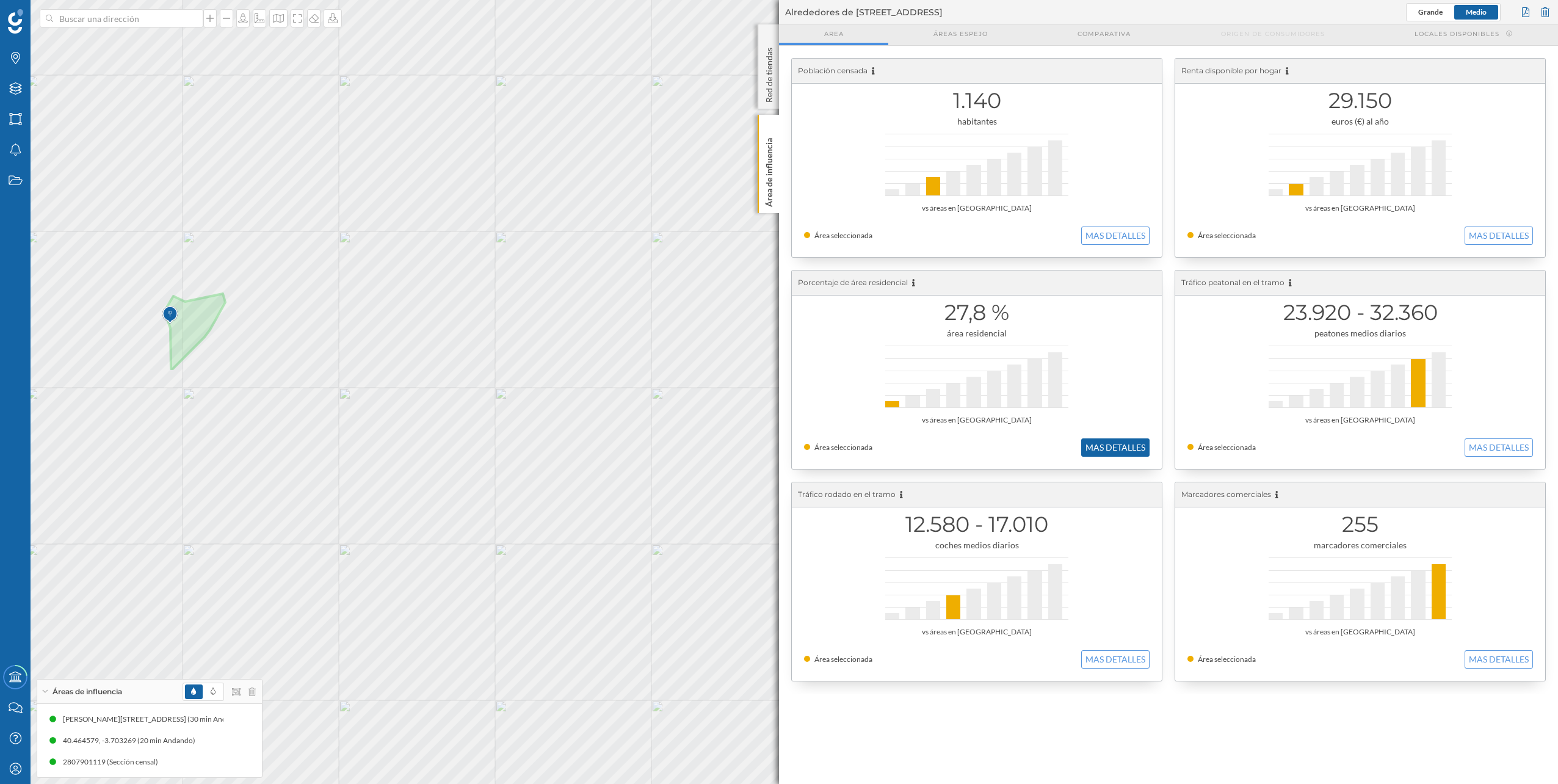
click at [1124, 456] on button "MAS DETALLES" at bounding box center [1116, 447] width 69 height 19
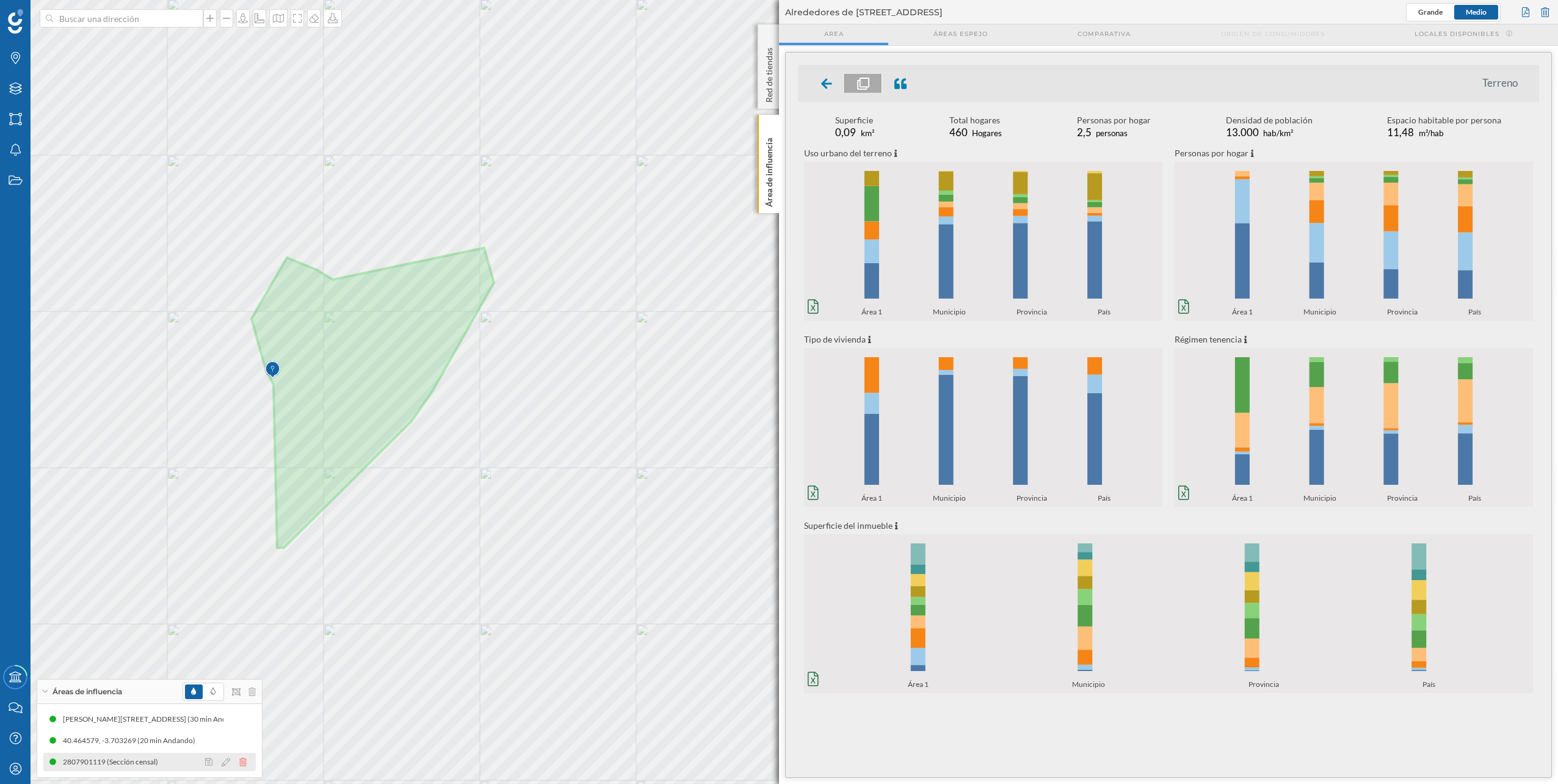
click at [244, 758] on icon at bounding box center [242, 761] width 7 height 9
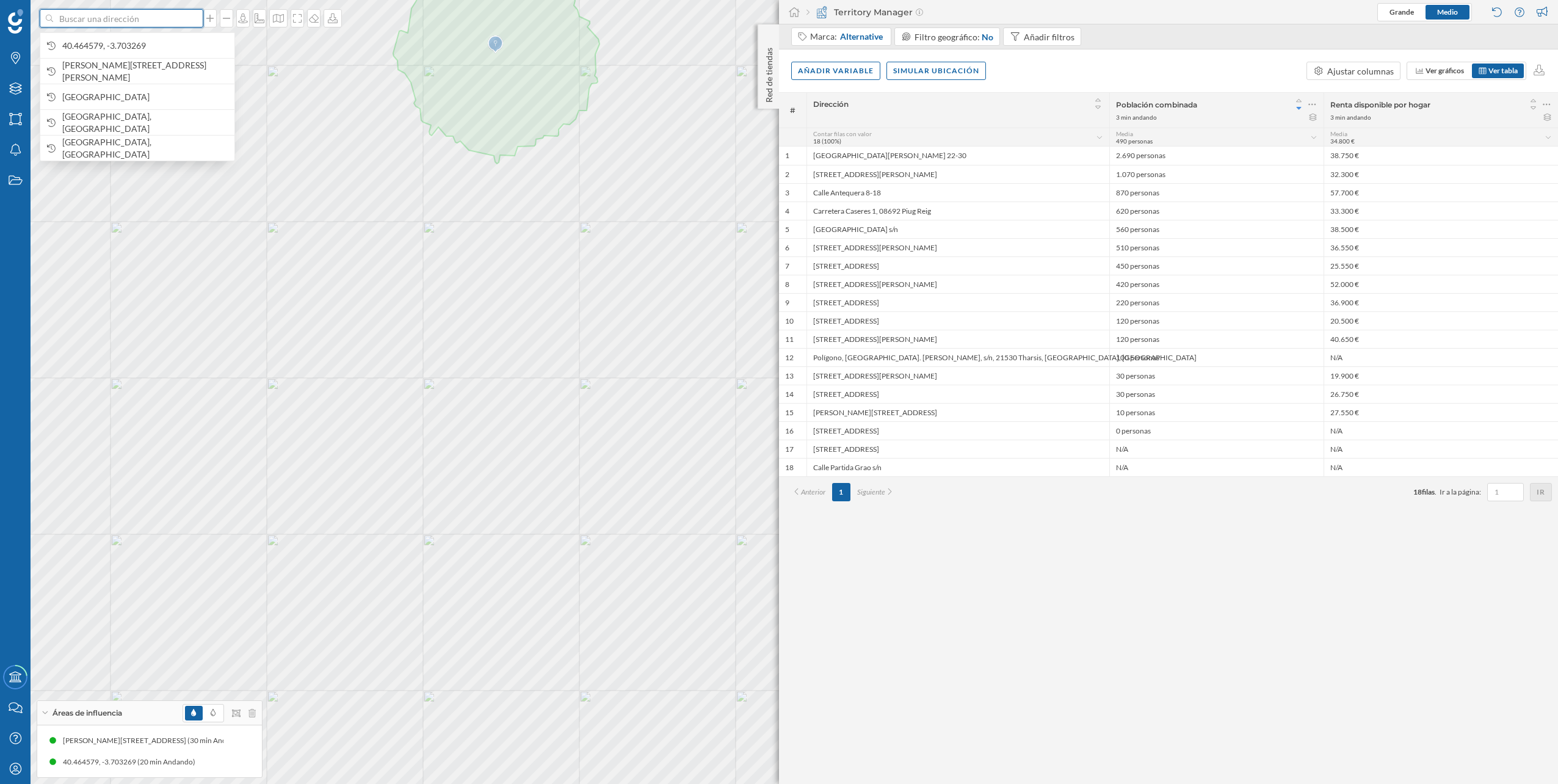
click at [182, 19] on input at bounding box center [121, 18] width 136 height 19
type input "almagro"
click at [144, 60] on div "Almagro [GEOGRAPHIC_DATA], [GEOGRAPHIC_DATA]" at bounding box center [137, 71] width 194 height 26
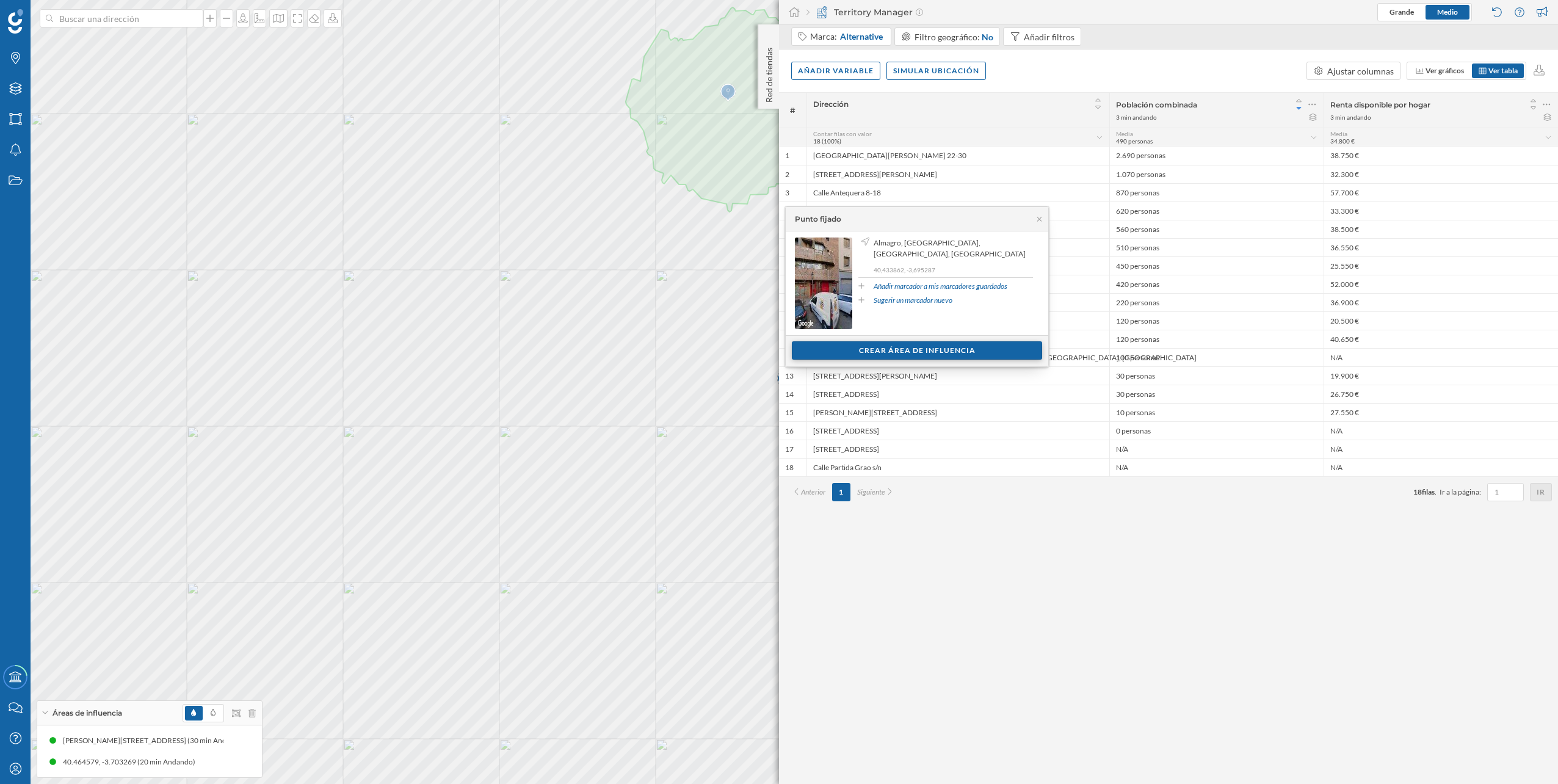
click at [942, 351] on div "Crear área de influencia" at bounding box center [917, 350] width 250 height 19
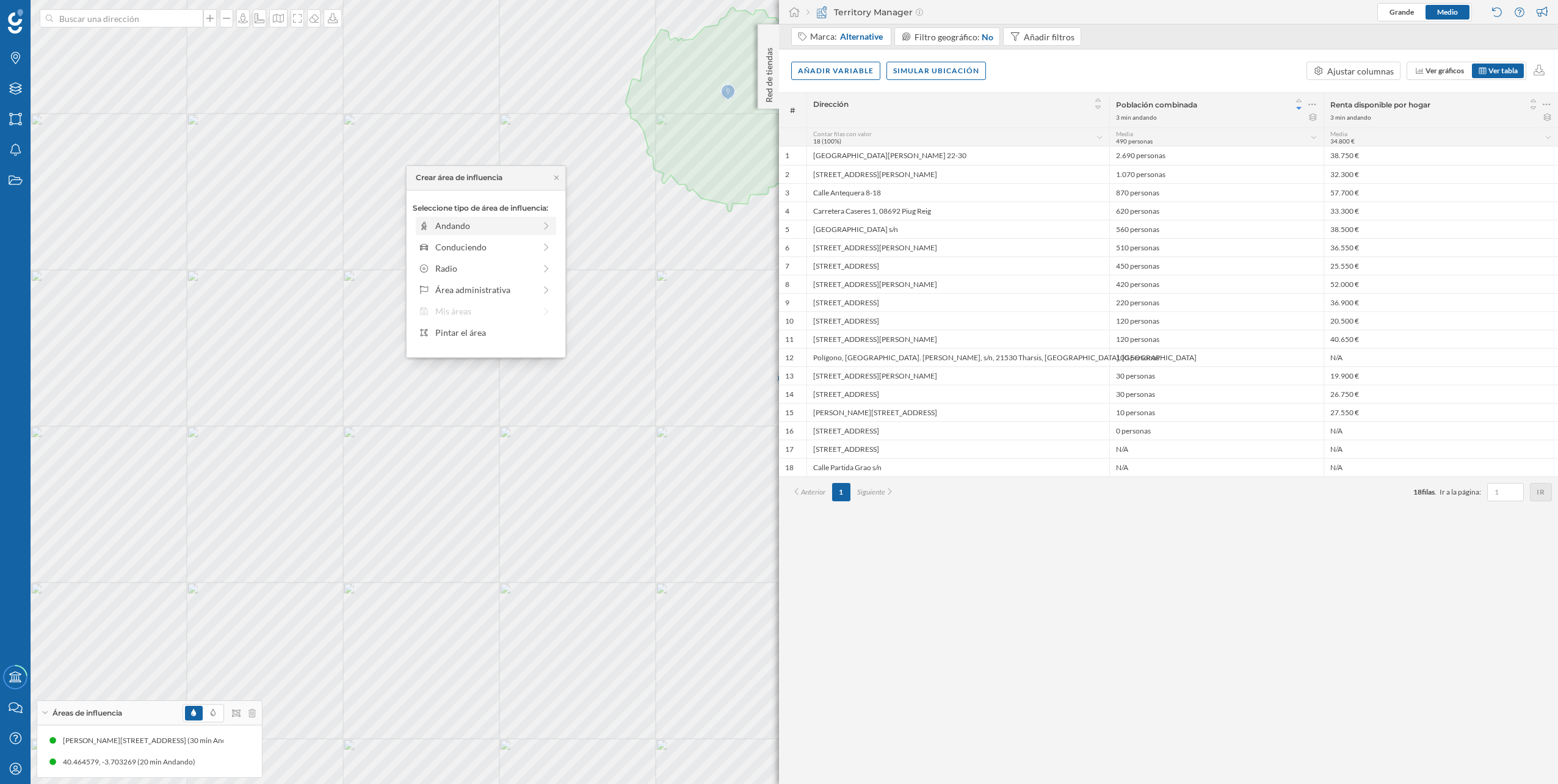
click at [497, 221] on div "Andando" at bounding box center [484, 225] width 99 height 13
click at [419, 180] on icon at bounding box center [419, 177] width 7 height 7
click at [471, 291] on div "Área administrativa" at bounding box center [484, 289] width 99 height 13
click at [481, 284] on div "Distrito" at bounding box center [495, 289] width 121 height 13
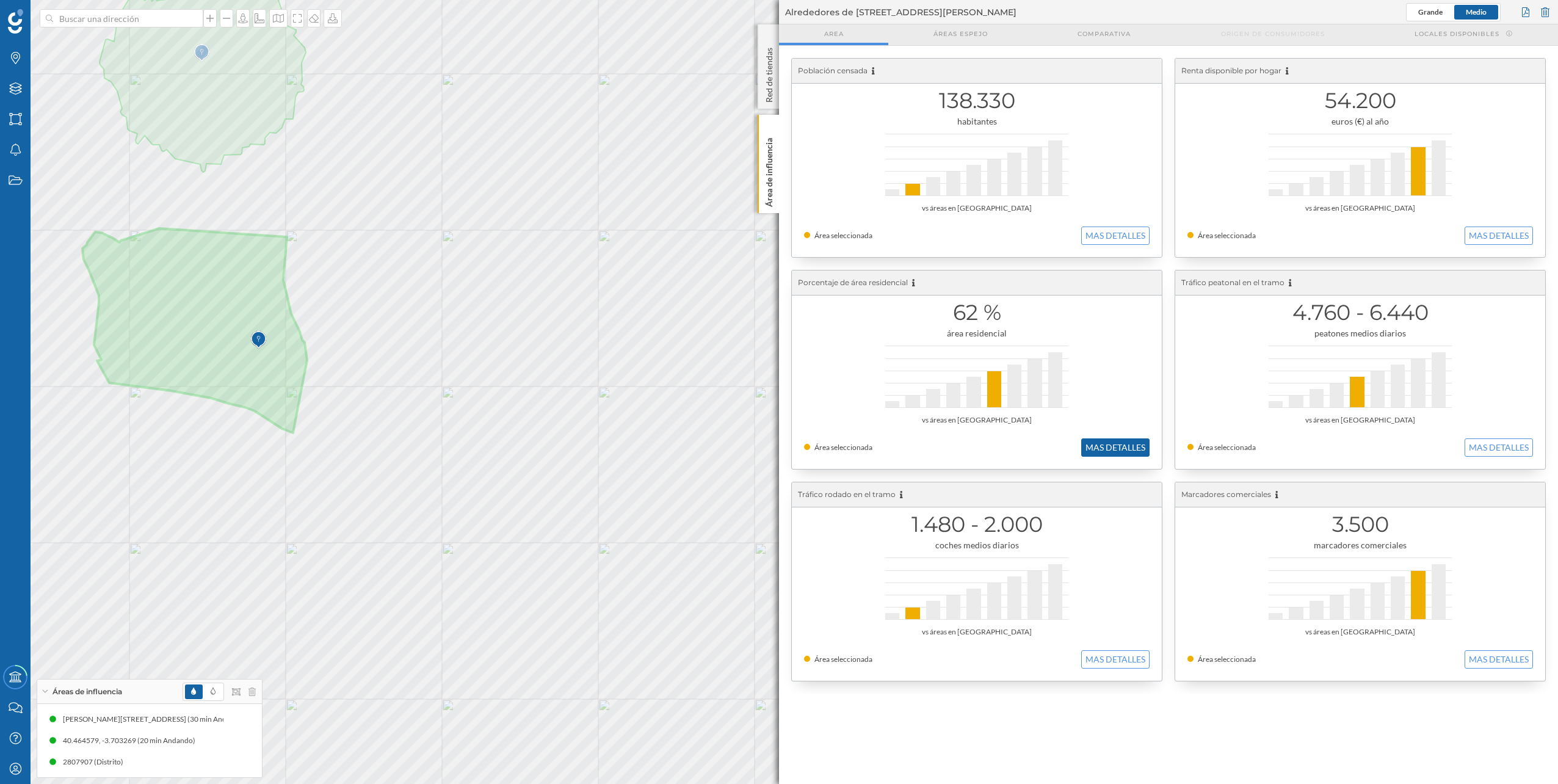
click at [1127, 440] on button "MAS DETALLES" at bounding box center [1116, 447] width 69 height 19
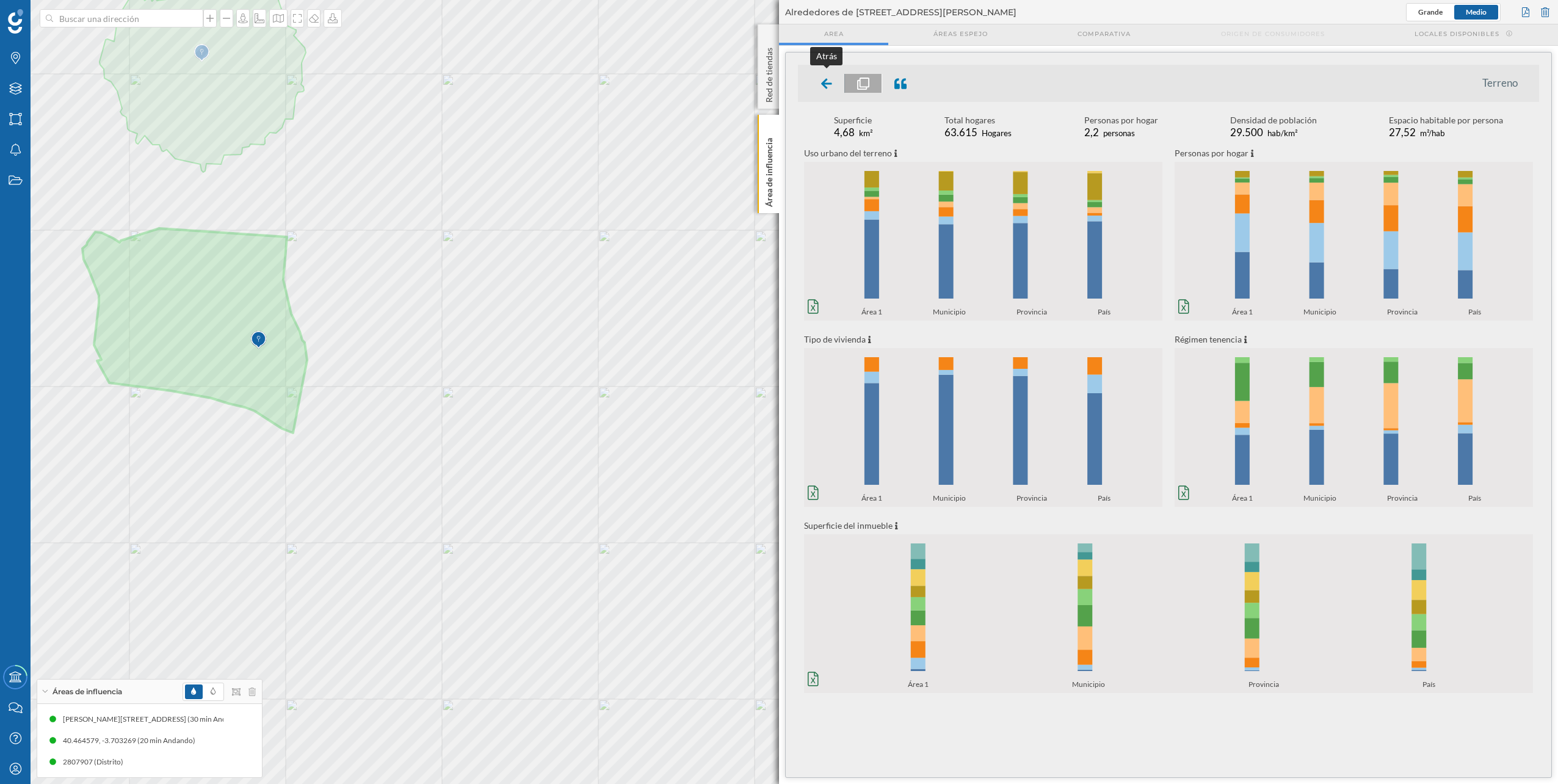
click at [817, 79] on div at bounding box center [827, 82] width 36 height 19
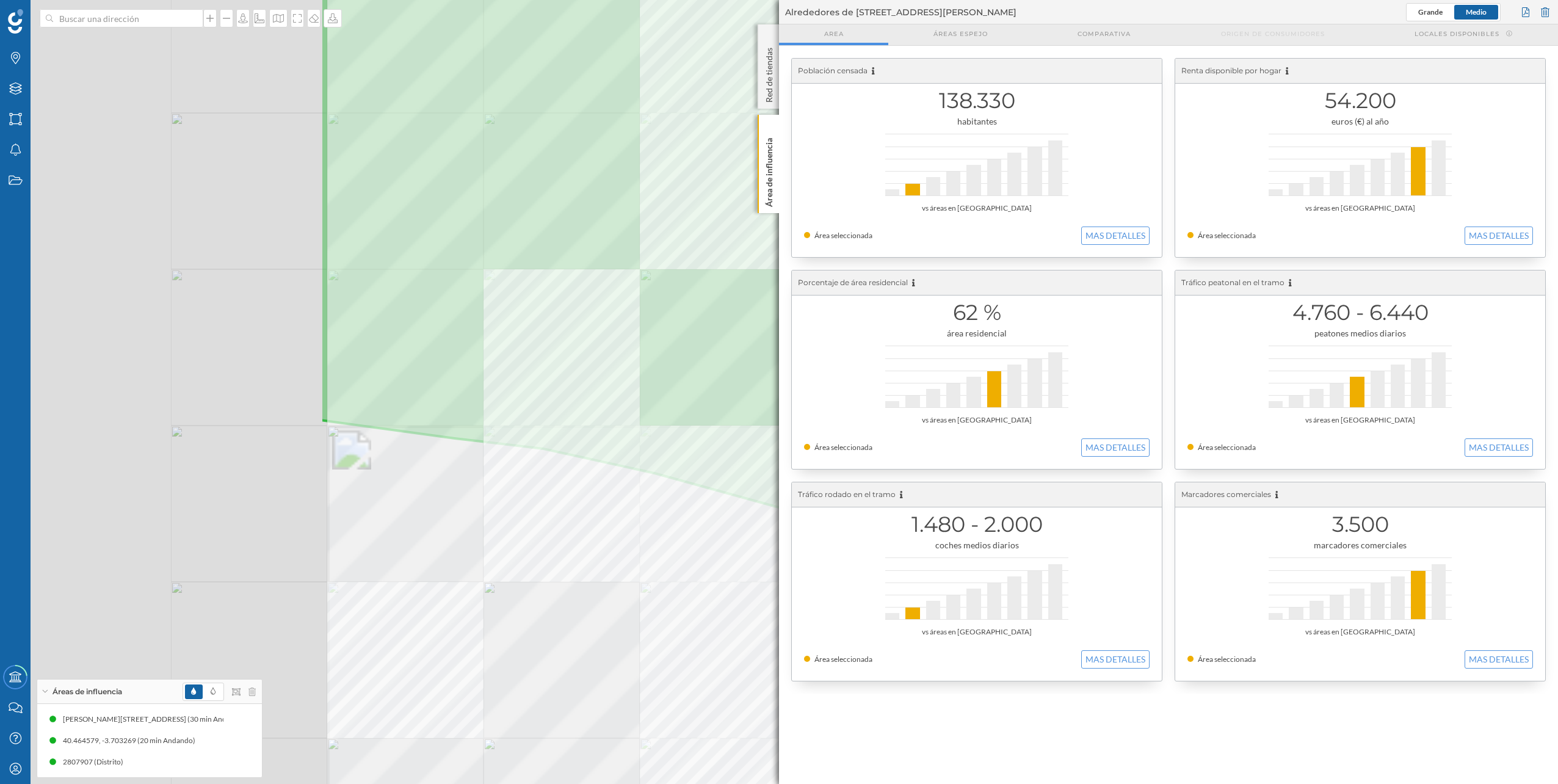
click at [296, 288] on div at bounding box center [296, 288] width 0 height 0
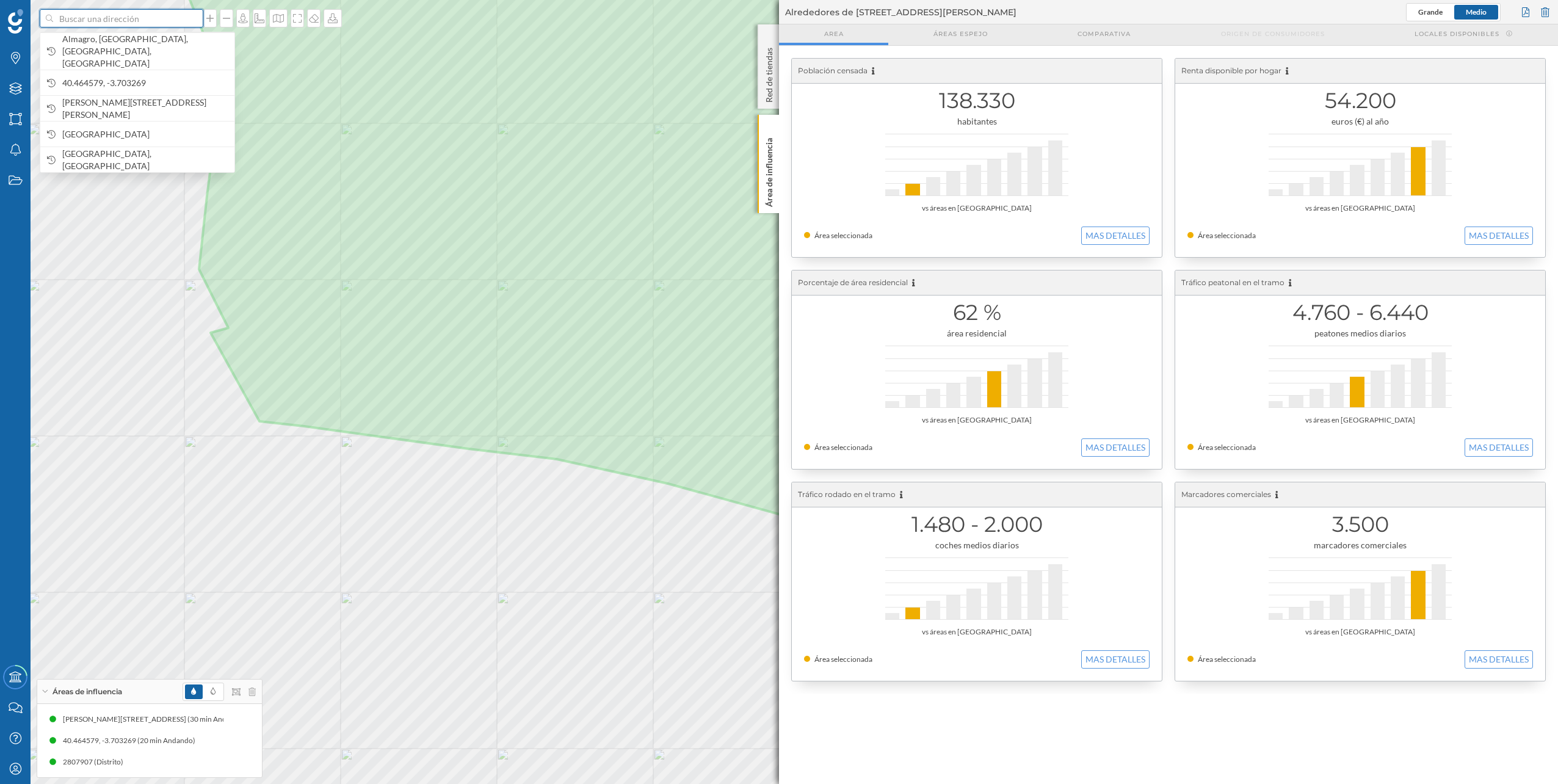
click at [143, 20] on input at bounding box center [121, 18] width 136 height 19
type input "arapiles"
click at [155, 66] on span "Arapiles [GEOGRAPHIC_DATA], [GEOGRAPHIC_DATA]" at bounding box center [144, 71] width 166 height 25
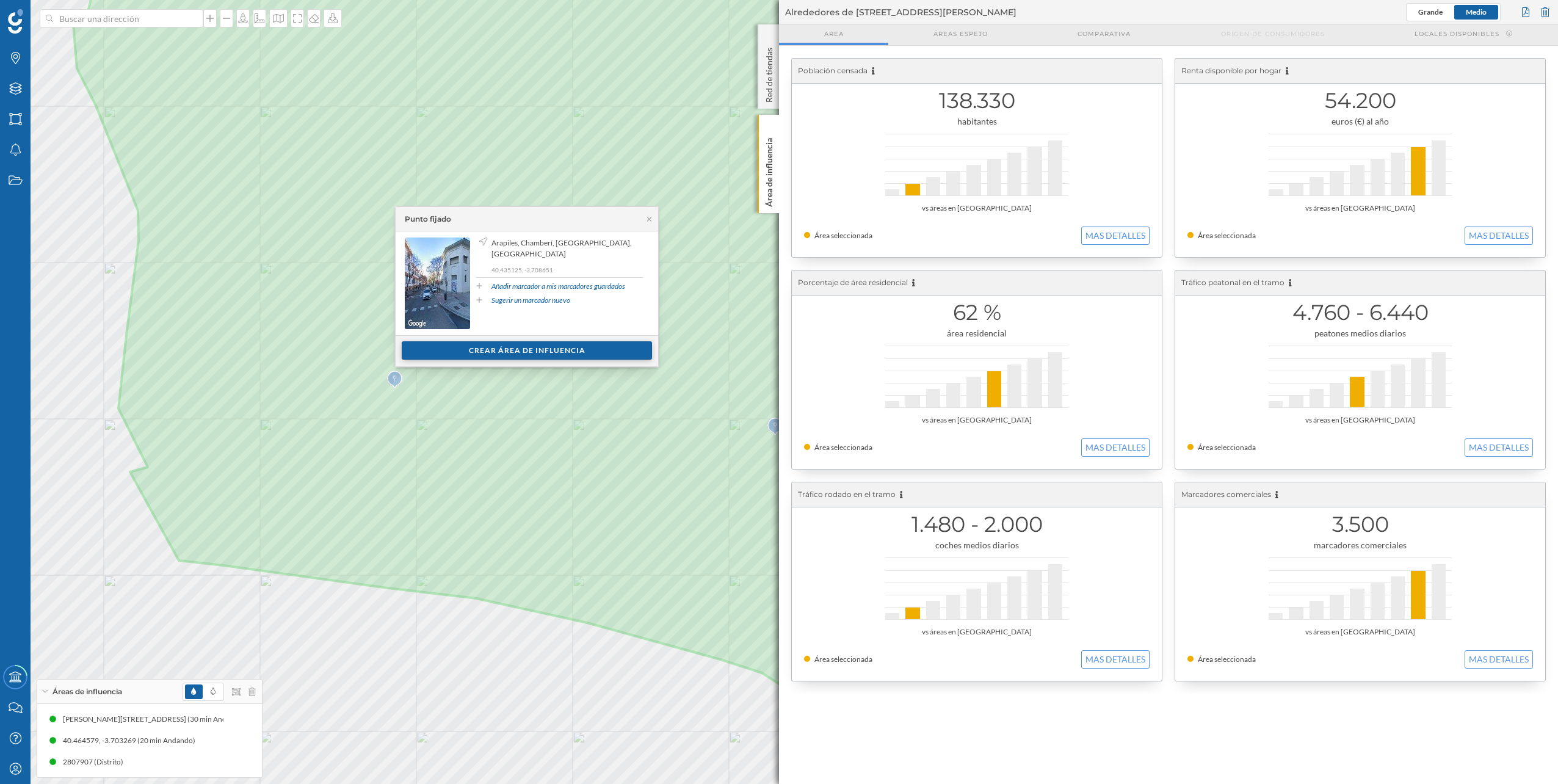
click at [570, 352] on div "Crear área de influencia" at bounding box center [526, 350] width 250 height 19
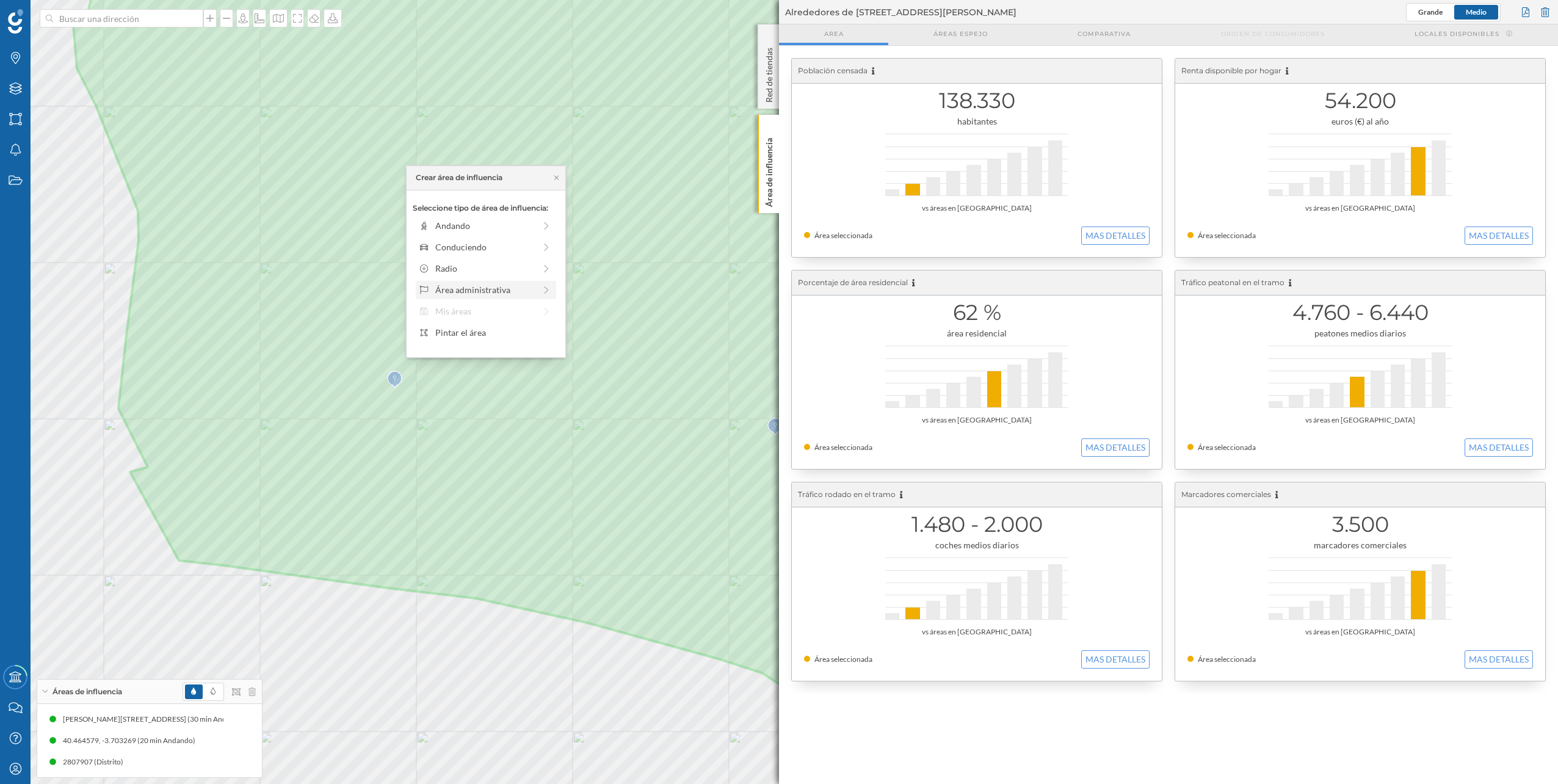
click at [486, 295] on div "Área administrativa" at bounding box center [484, 289] width 99 height 13
click at [495, 288] on div "Distrito" at bounding box center [495, 289] width 121 height 13
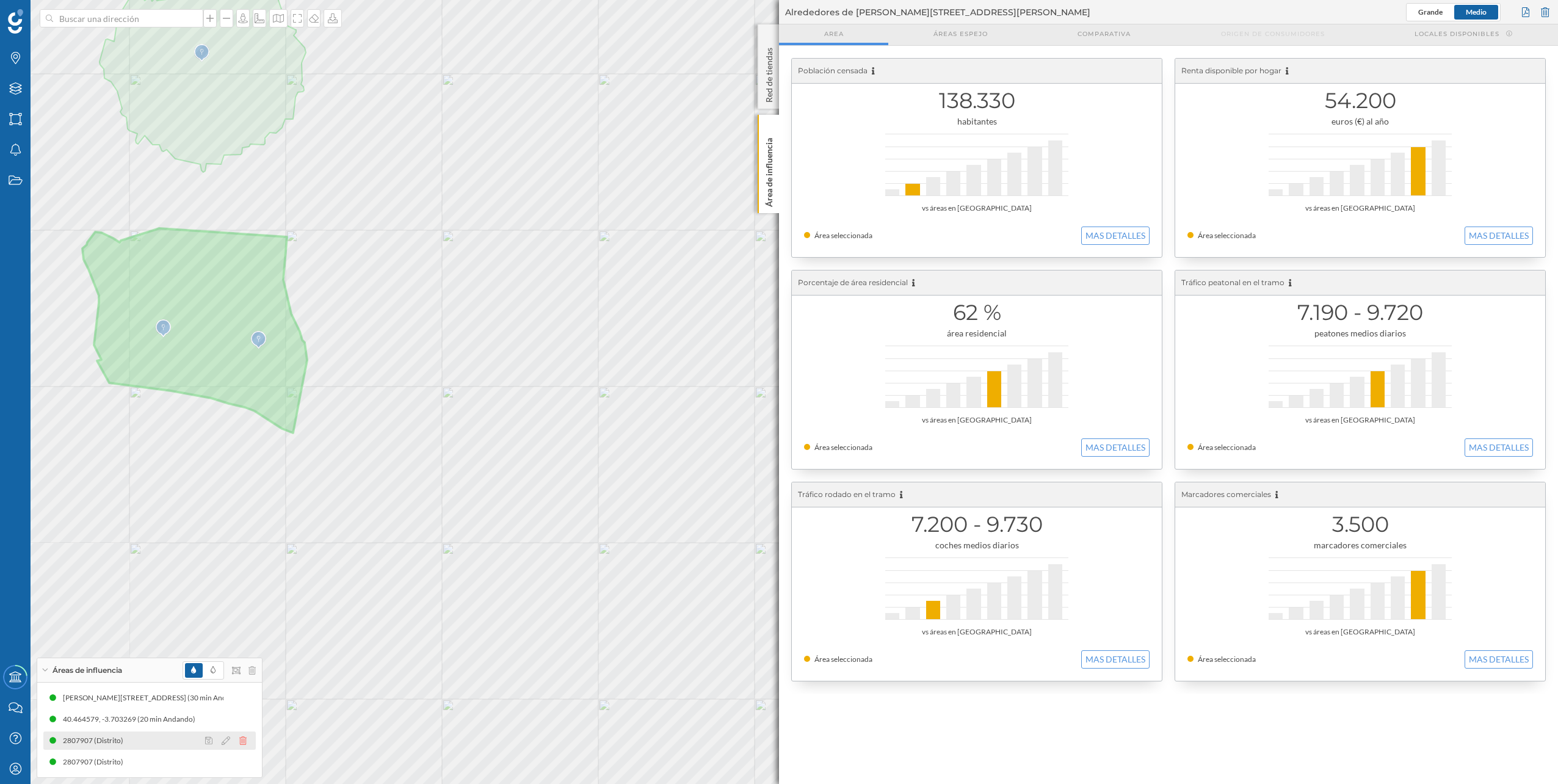
click at [243, 737] on icon at bounding box center [242, 740] width 7 height 9
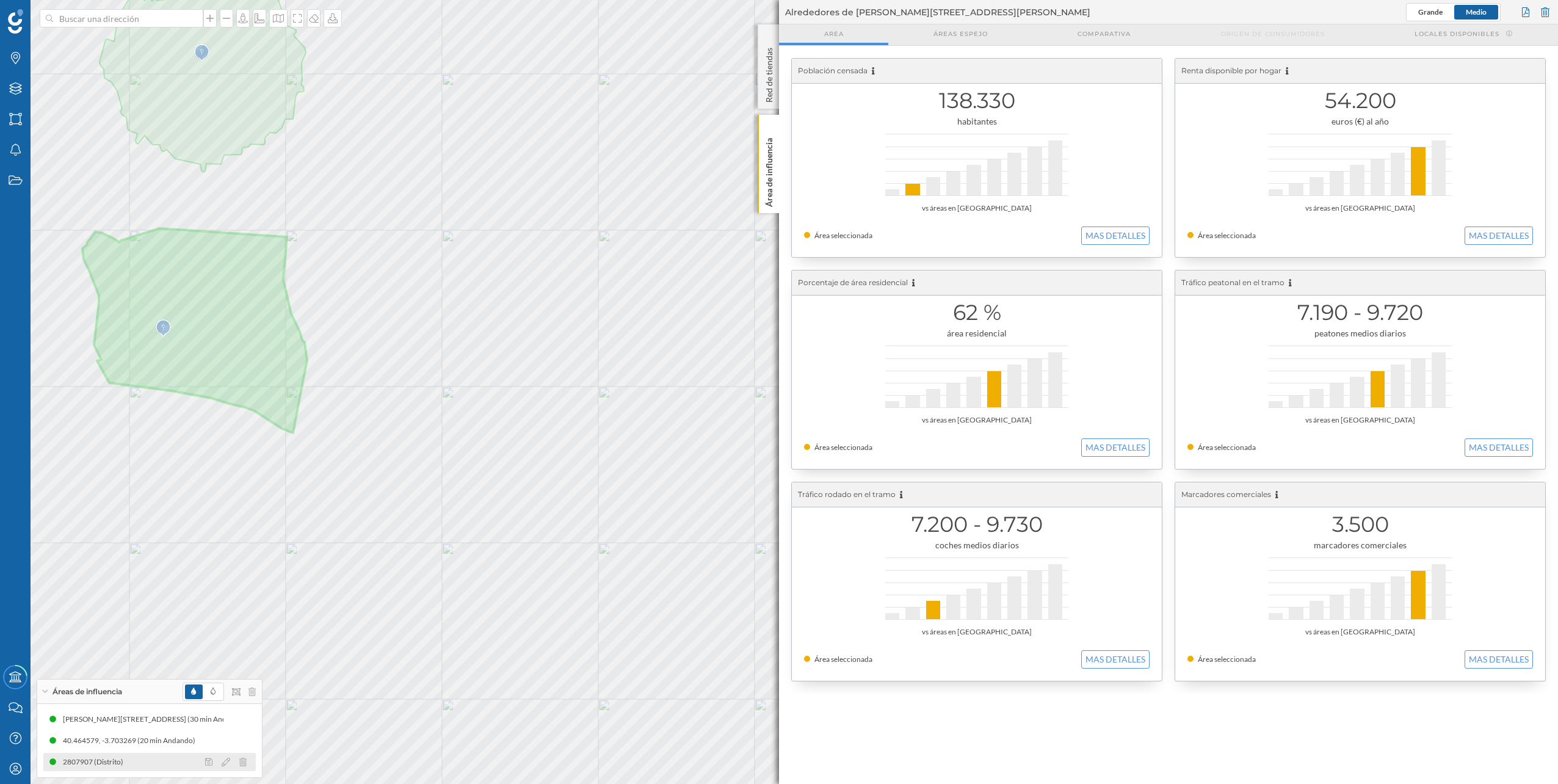
click at [248, 761] on div at bounding box center [229, 761] width 54 height 15
click at [244, 760] on icon at bounding box center [242, 761] width 7 height 9
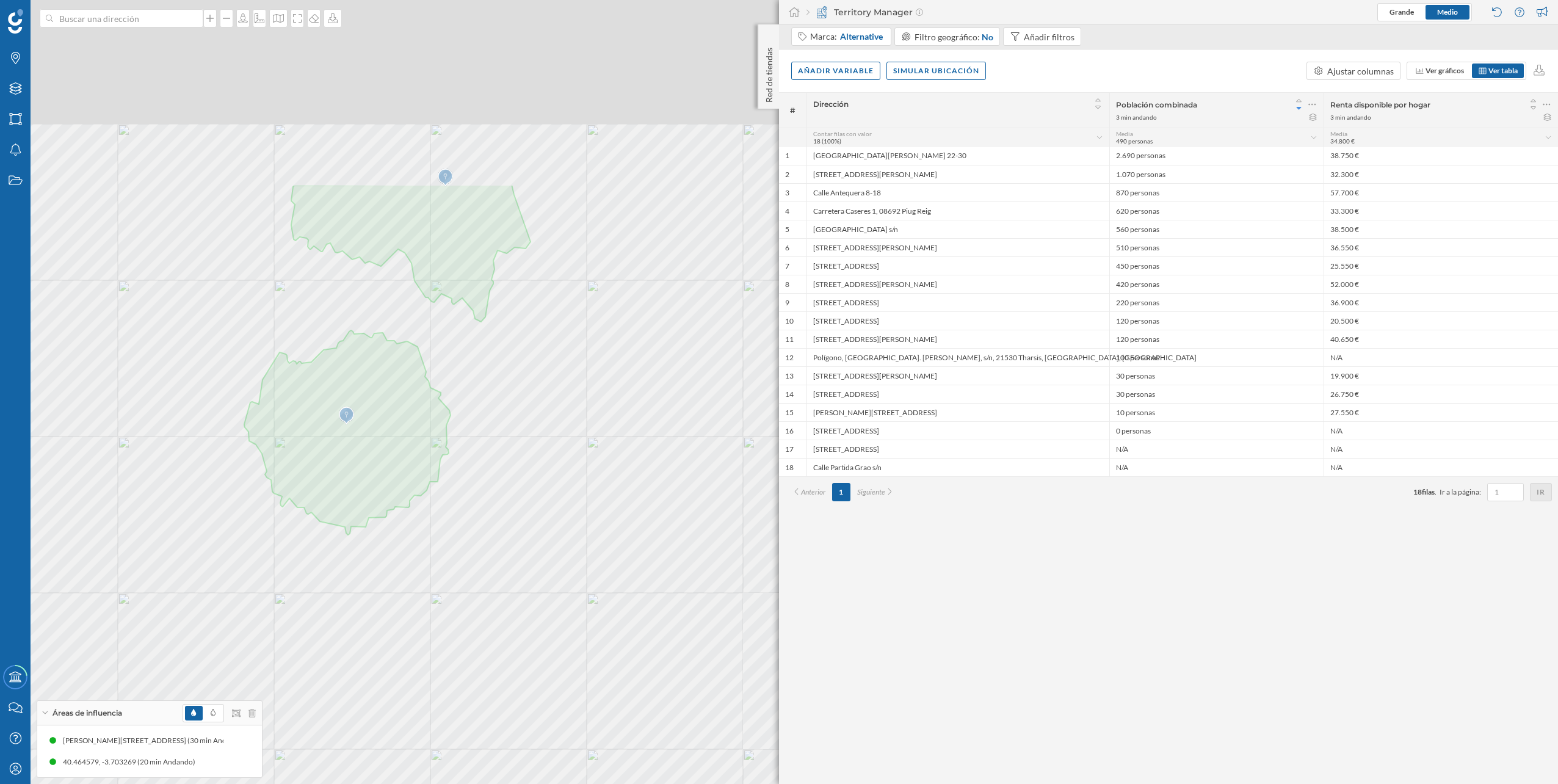
click at [354, 539] on div "© Mapbox © OpenStreetMap Improve this map" at bounding box center [779, 392] width 1558 height 784
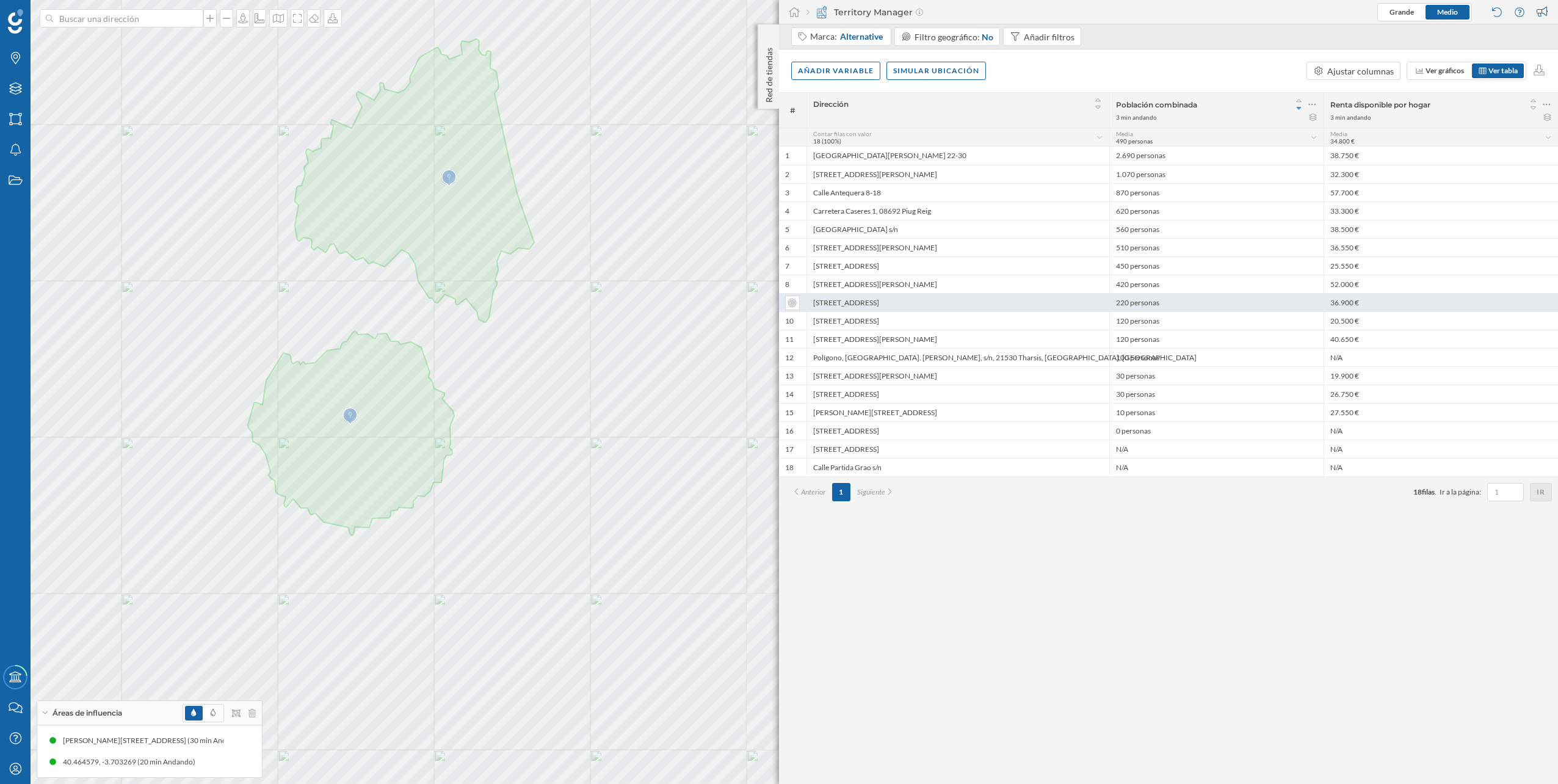
drag, startPoint x: 287, startPoint y: 274, endPoint x: 1027, endPoint y: 293, distance: 740.2
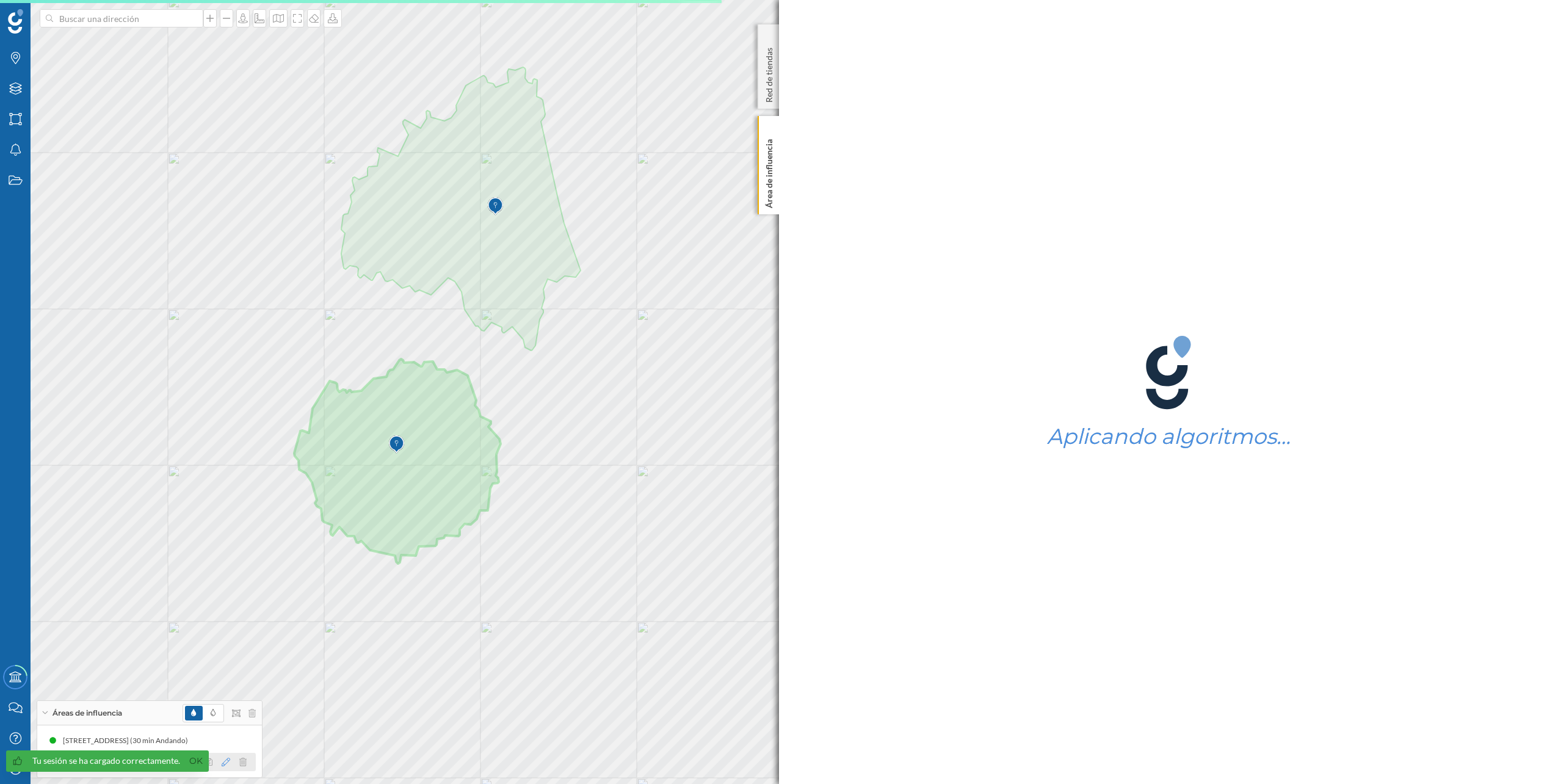
click at [227, 761] on icon at bounding box center [226, 761] width 9 height 9
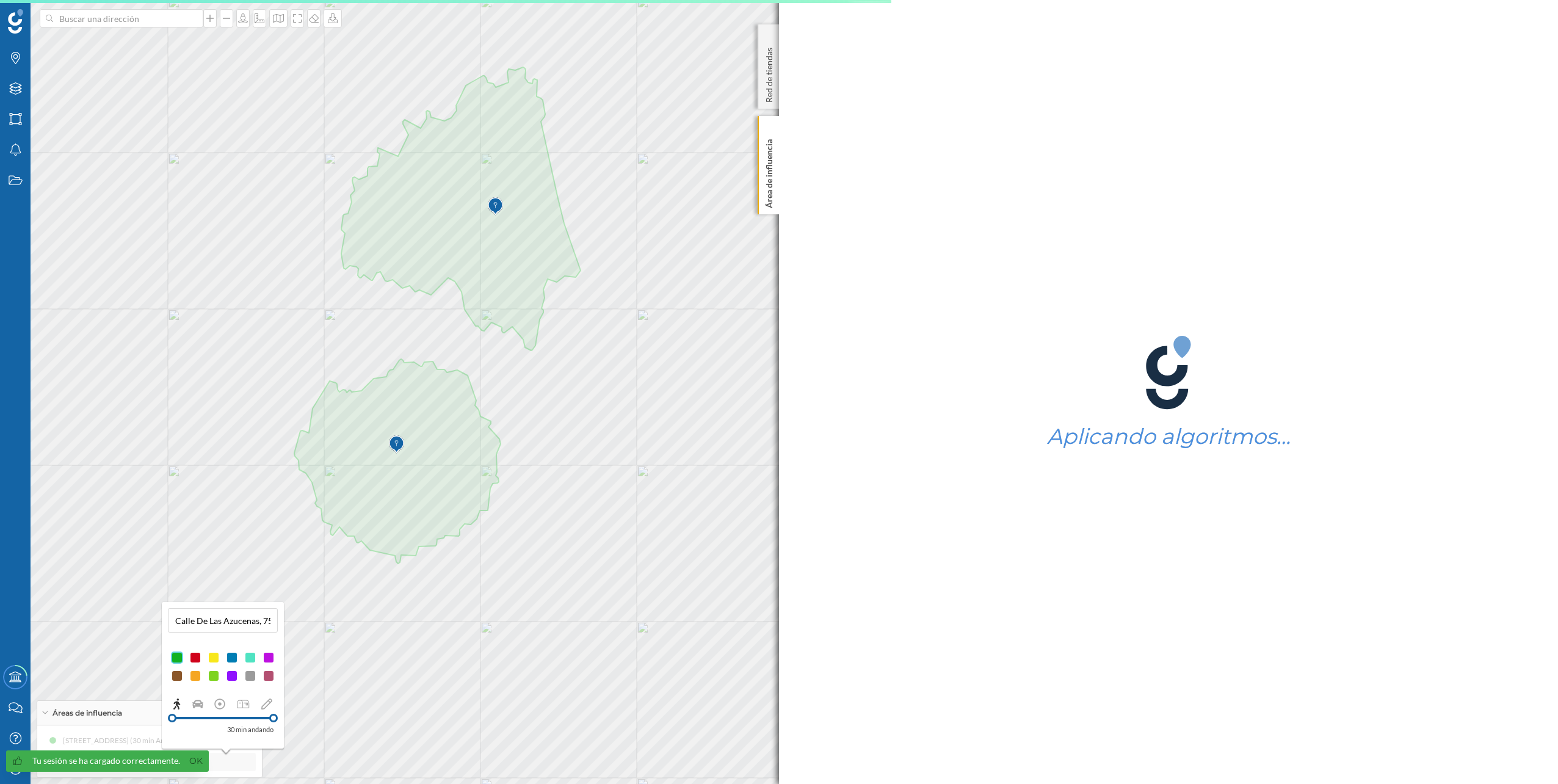
drag, startPoint x: 259, startPoint y: 717, endPoint x: 274, endPoint y: 719, distance: 15.1
click at [274, 719] on div at bounding box center [273, 717] width 9 height 9
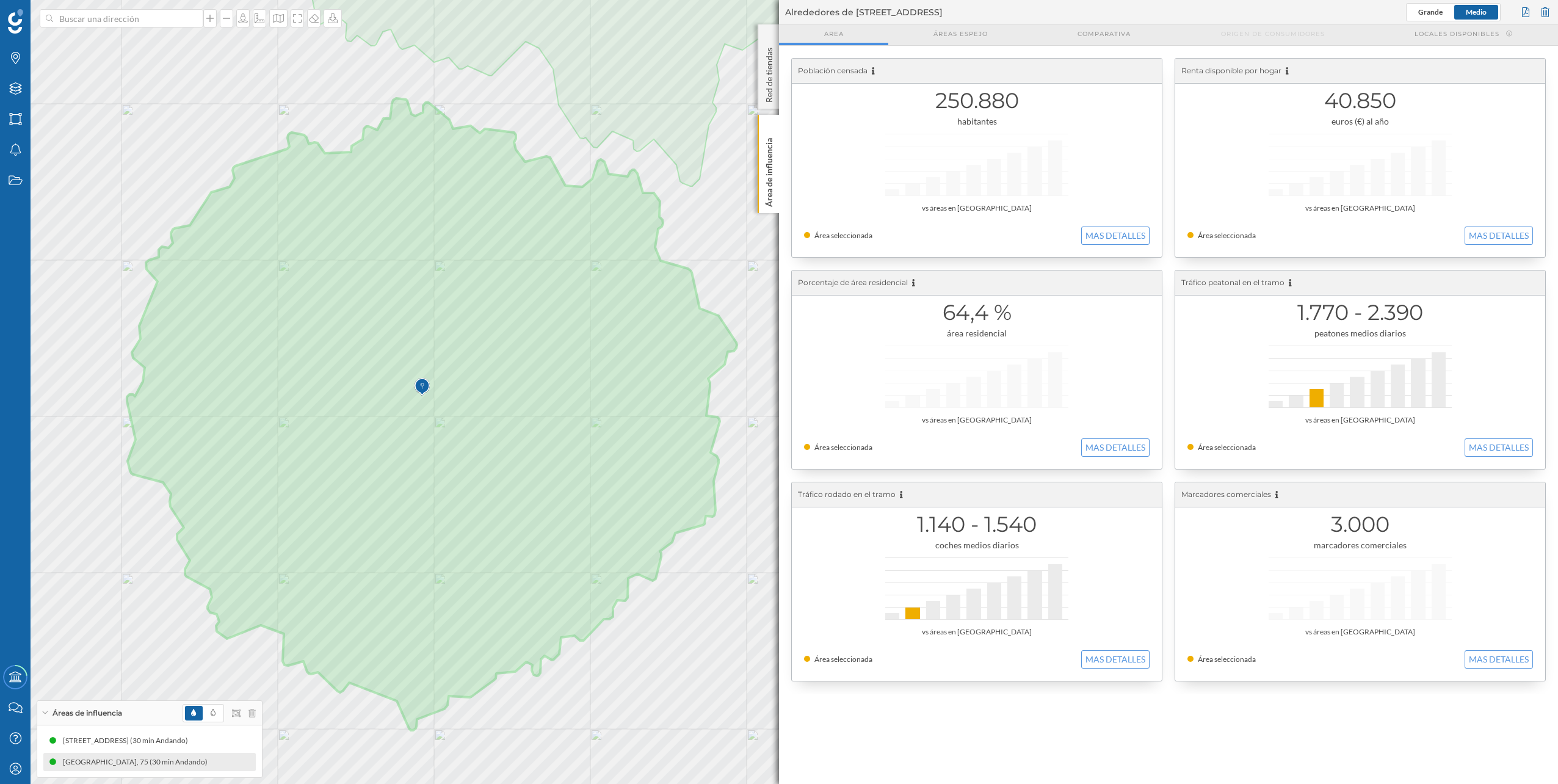
click at [847, 344] on div "64,4 % área residencial vs áreas en Madrid Área seleccionada MAS DETALLES" at bounding box center [977, 370] width 370 height 198
